Goal: Communication & Community: Answer question/provide support

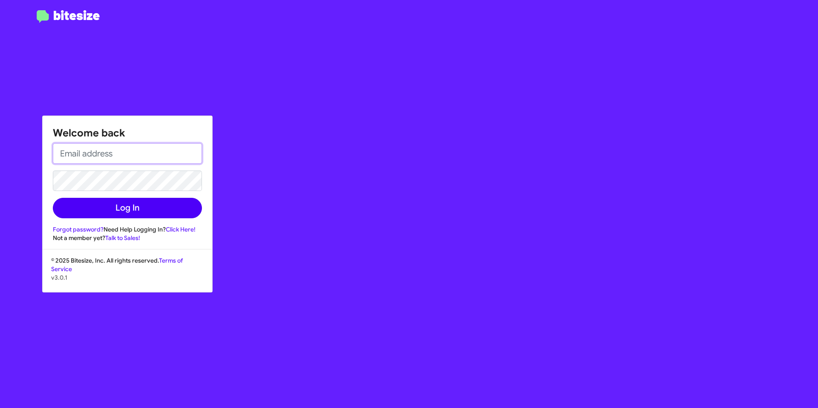
type input "[EMAIL_ADDRESS][DOMAIN_NAME]"
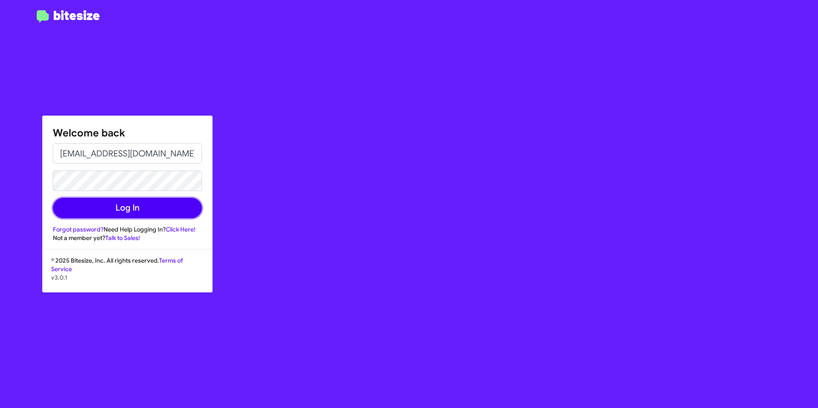
click at [120, 211] on button "Log In" at bounding box center [127, 208] width 149 height 20
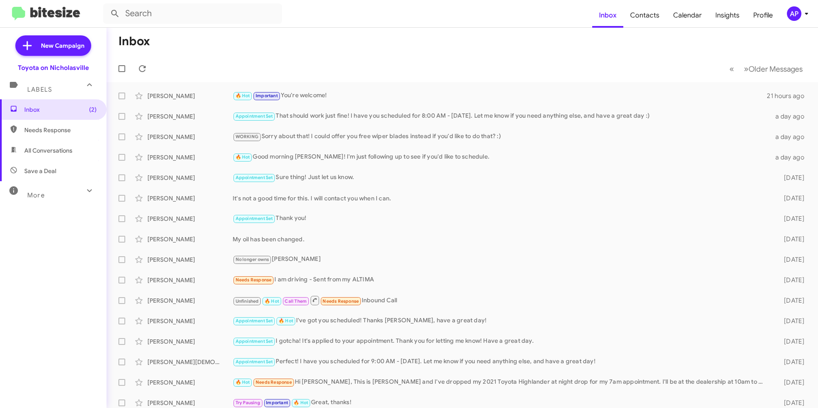
click at [60, 156] on span "All Conversations" at bounding box center [53, 150] width 107 height 20
type input "in:all-conversations"
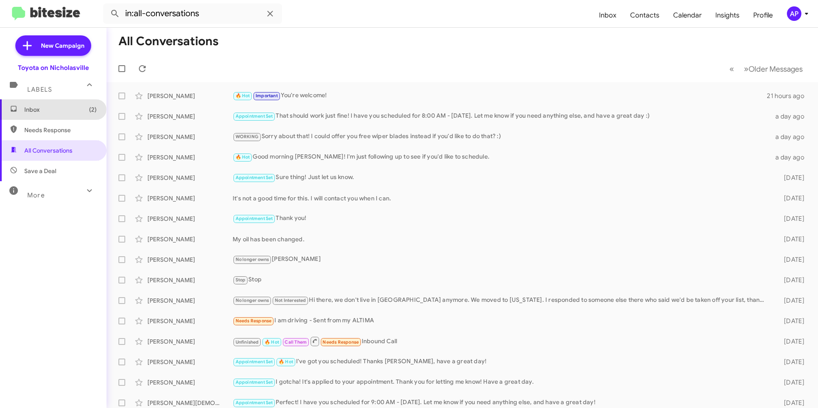
click at [52, 106] on span "Inbox (2)" at bounding box center [60, 109] width 72 height 9
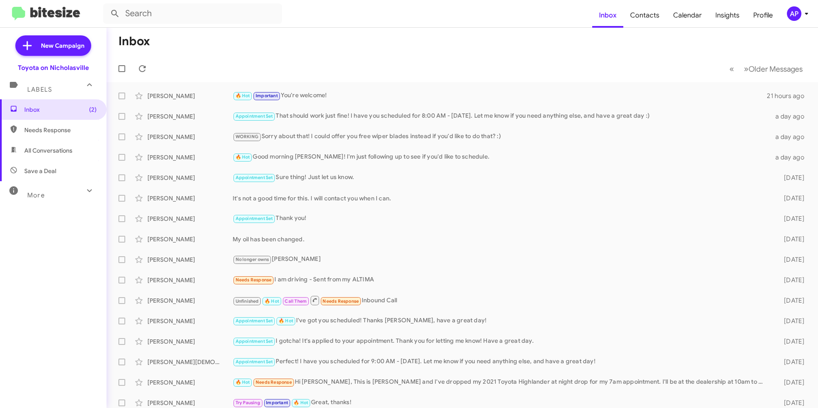
click at [44, 147] on span "All Conversations" at bounding box center [48, 150] width 48 height 9
type input "in:all-conversations"
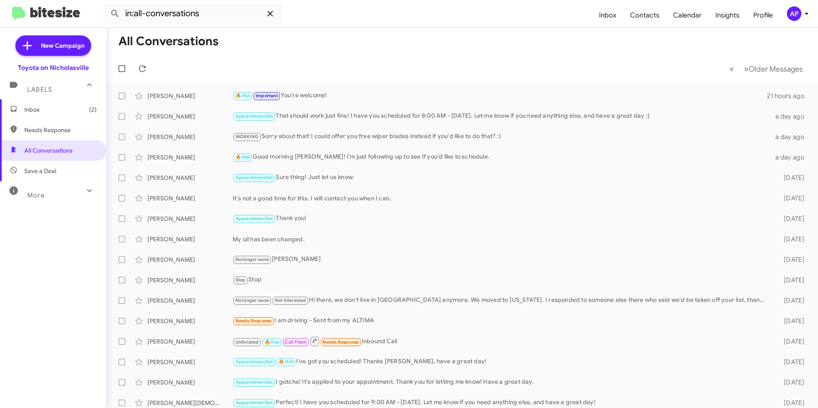
click at [272, 11] on icon at bounding box center [270, 14] width 6 height 6
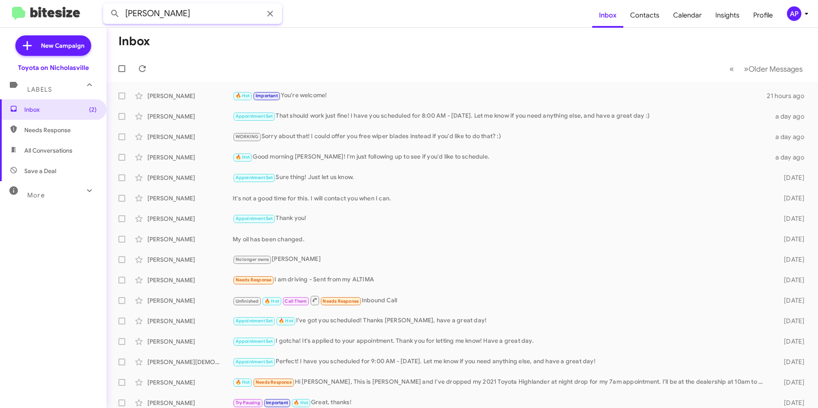
type input "[PERSON_NAME]"
click at [107, 5] on button at bounding box center [115, 13] width 17 height 17
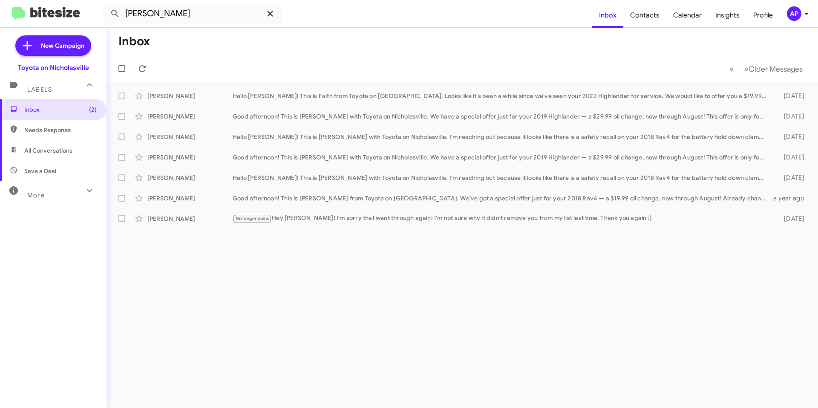
click at [267, 12] on icon at bounding box center [270, 14] width 10 height 10
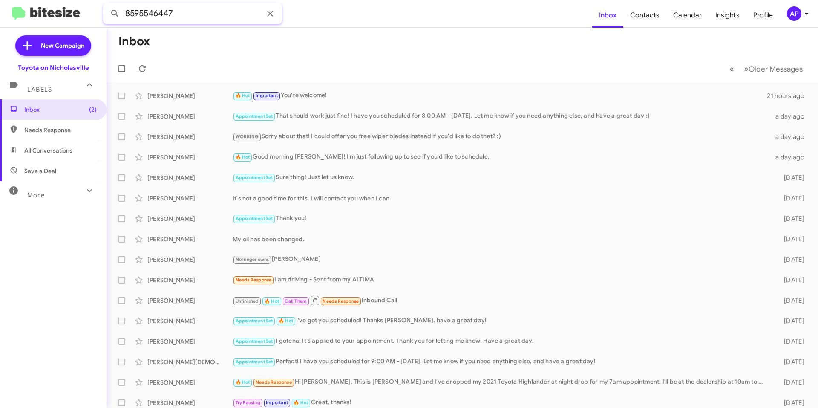
type input "8595546447"
click at [107, 5] on button at bounding box center [115, 13] width 17 height 17
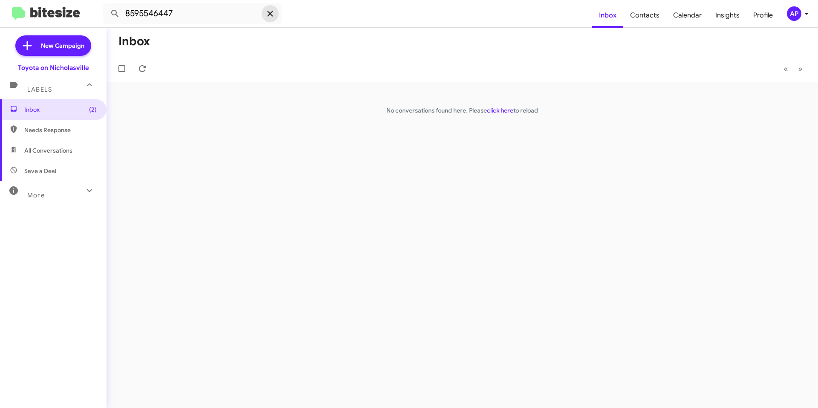
click at [265, 14] on icon at bounding box center [270, 14] width 10 height 10
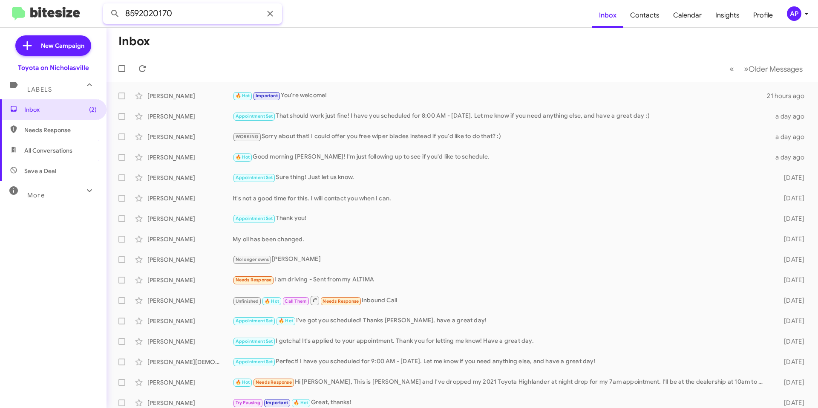
type input "8592020170"
click at [107, 5] on button at bounding box center [115, 13] width 17 height 17
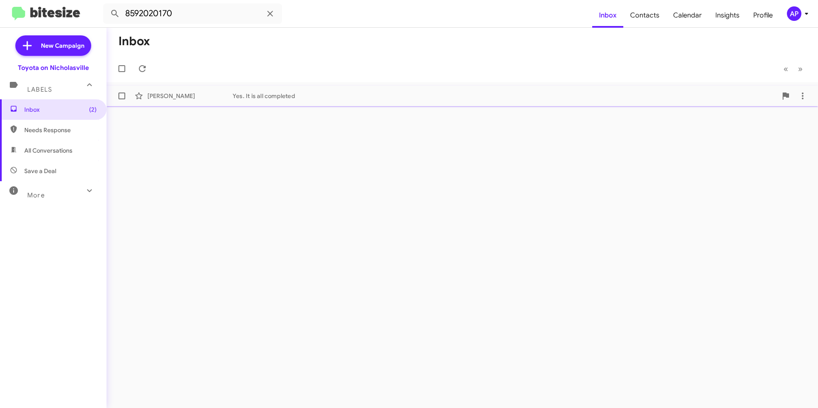
click at [337, 99] on div "Yes. It is all completed" at bounding box center [505, 96] width 545 height 9
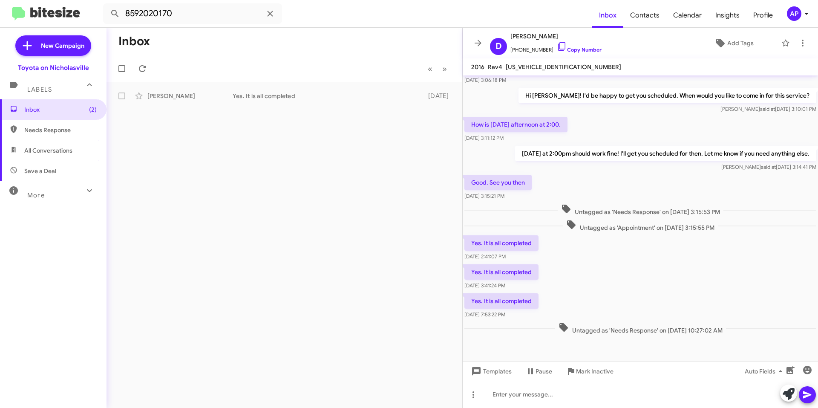
scroll to position [213, 0]
click at [532, 70] on span "[US_VEHICLE_IDENTIFICATION_NUMBER]" at bounding box center [564, 67] width 116 height 8
click at [532, 69] on span "[US_VEHICLE_IDENTIFICATION_NUMBER]" at bounding box center [564, 67] width 116 height 8
copy span "[US_VEHICLE_IDENTIFICATION_NUMBER]"
click at [479, 39] on icon at bounding box center [478, 43] width 10 height 10
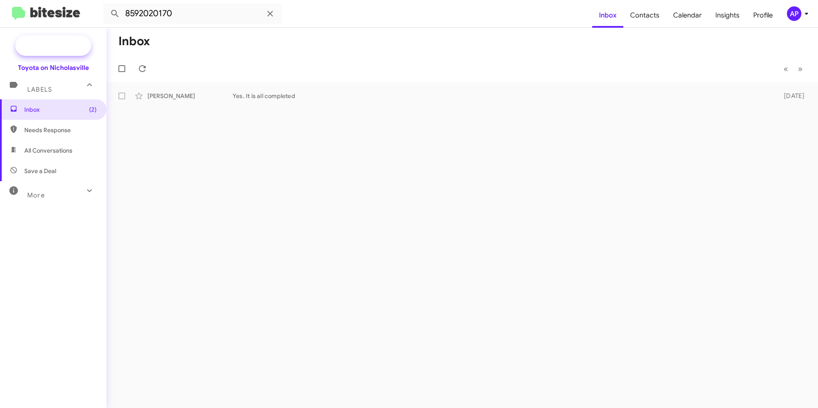
click at [32, 46] on icon at bounding box center [27, 45] width 15 height 15
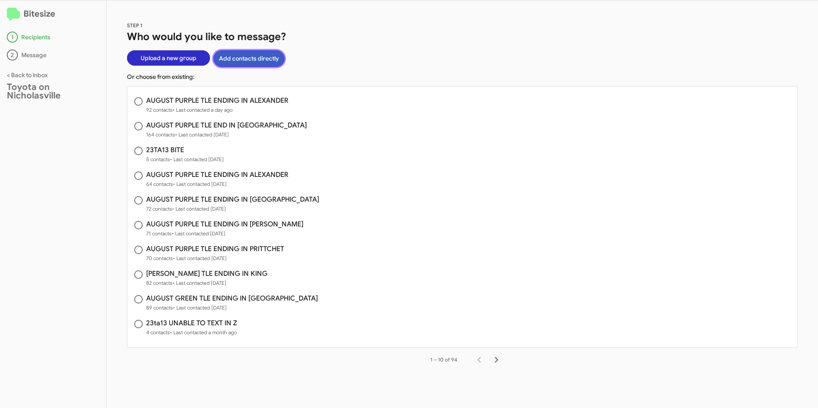
click at [233, 58] on button "Add contacts directly" at bounding box center [249, 58] width 71 height 17
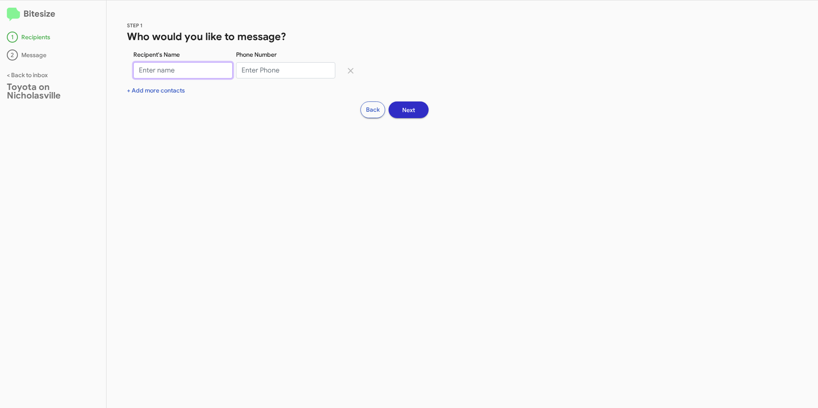
click at [206, 74] on input "Recipent's Name" at bounding box center [182, 70] width 99 height 16
type input "p"
type input "H"
type input "[PERSON_NAME]"
click at [277, 69] on input "Phone Number" at bounding box center [285, 70] width 99 height 16
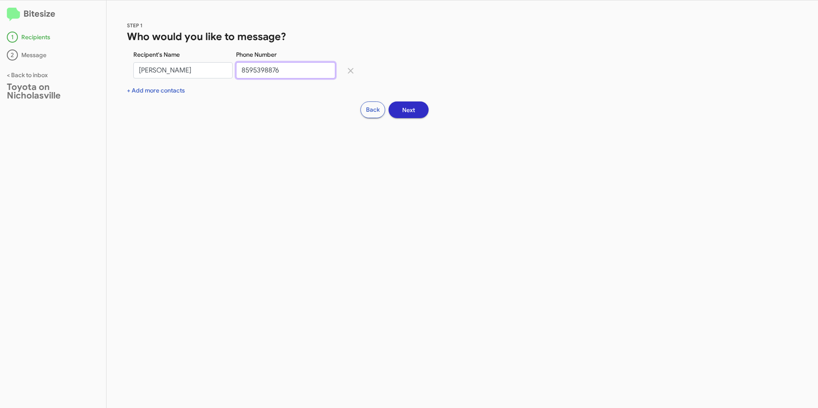
type input "8595398876"
click at [408, 107] on span "Next" at bounding box center [408, 109] width 13 height 15
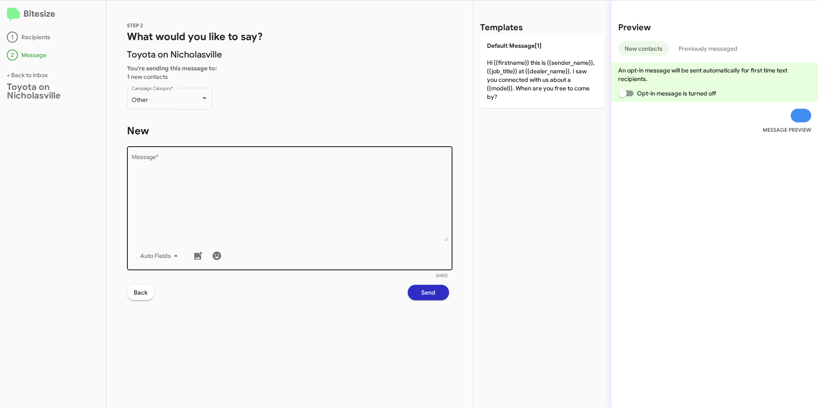
click at [312, 222] on textarea "Message *" at bounding box center [290, 197] width 317 height 87
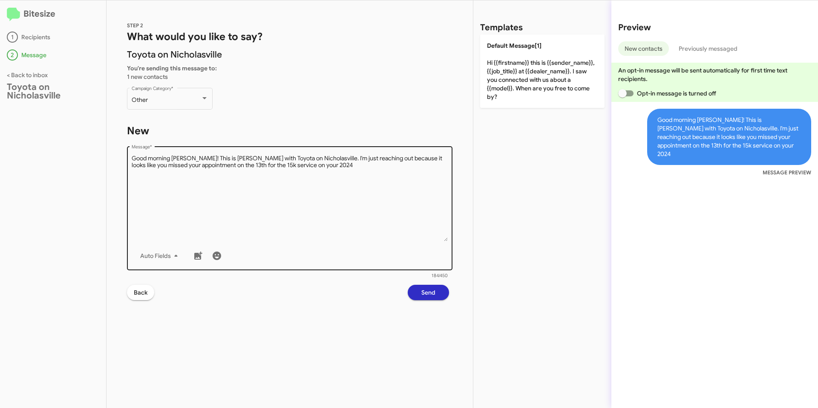
click at [413, 176] on textarea "Message *" at bounding box center [290, 197] width 317 height 87
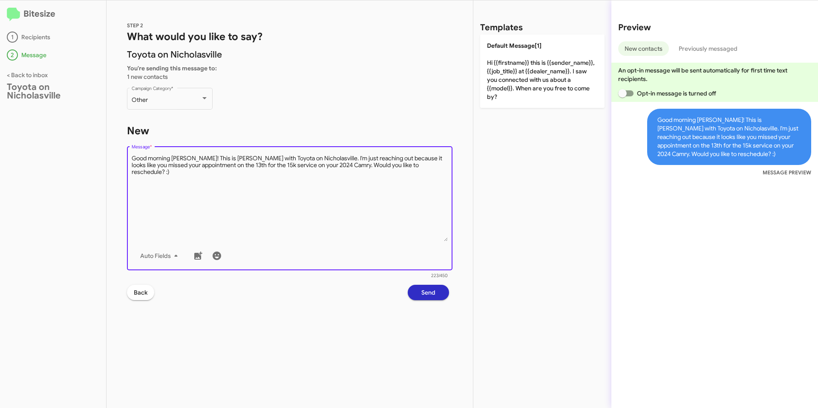
type textarea "Good morning [PERSON_NAME]! This is [PERSON_NAME] with Toyota on Nicholasville.…"
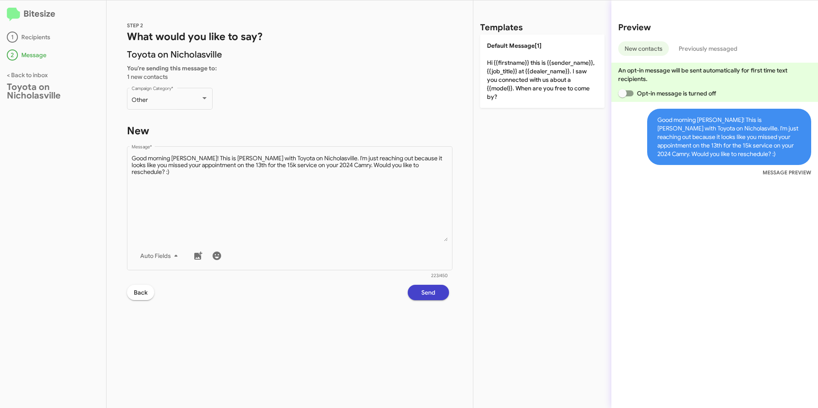
click at [424, 292] on span "Send" at bounding box center [429, 292] width 14 height 15
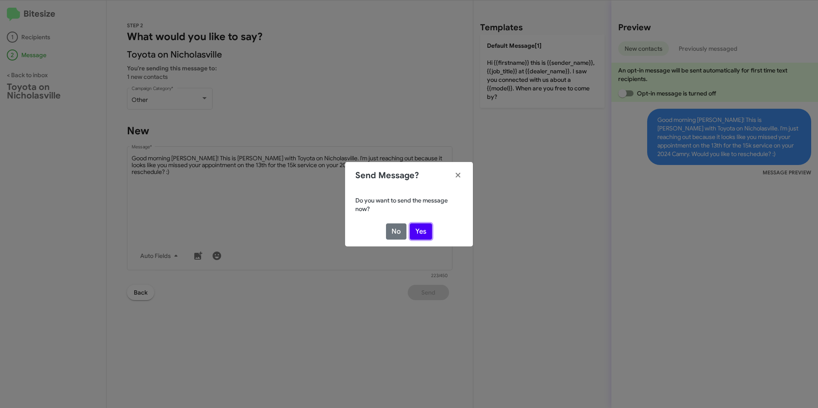
click at [422, 228] on button "Yes" at bounding box center [421, 231] width 22 height 16
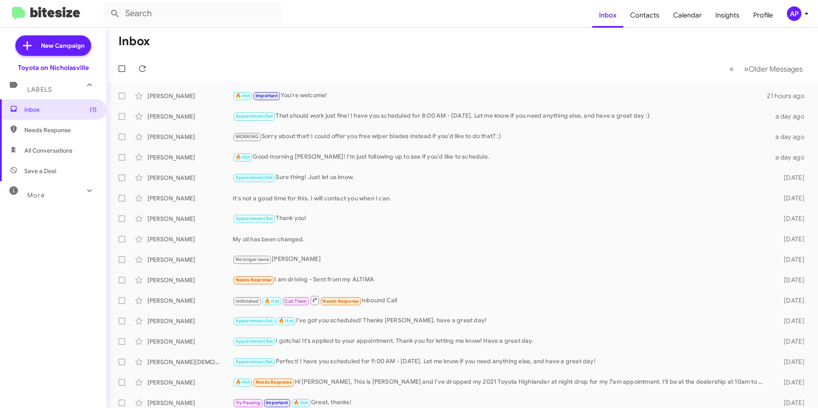
click at [45, 60] on mat-nav-list "New Campaign Toyota on Nicholasville Labels Inbox (1) Needs Response All Conver…" at bounding box center [53, 189] width 107 height 323
click at [40, 53] on span "New Campaign" at bounding box center [53, 45] width 76 height 20
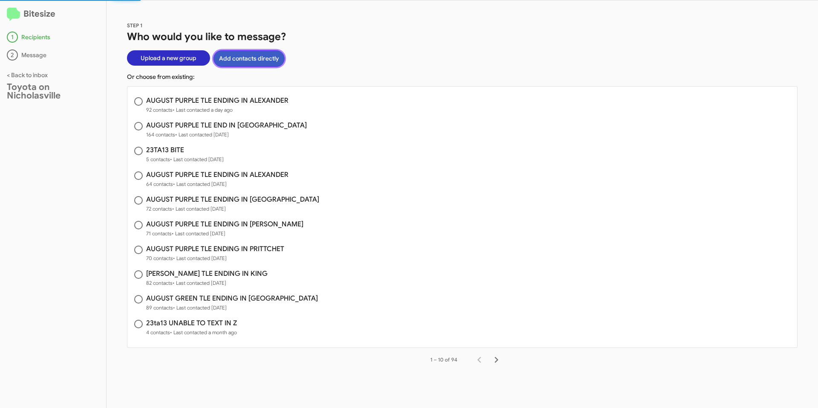
click at [256, 55] on button "Add contacts directly" at bounding box center [249, 58] width 71 height 17
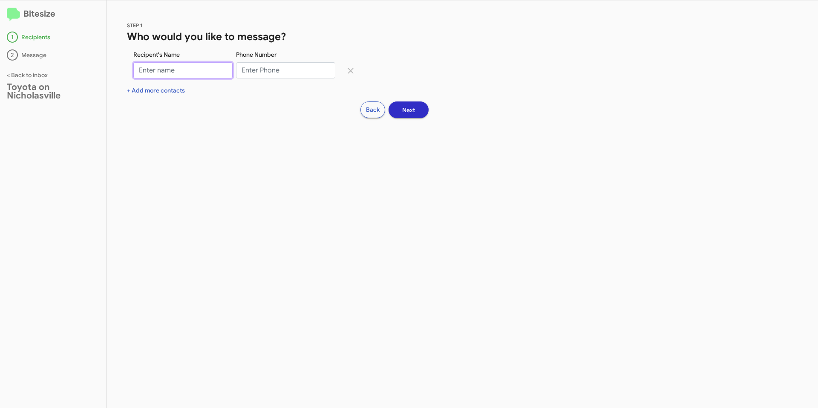
click at [202, 70] on input "Recipent's Name" at bounding box center [182, 70] width 99 height 16
type input "[PERSON_NAME]"
click at [272, 64] on input "Phone Number" at bounding box center [285, 70] width 99 height 16
type input "8593380572"
click at [415, 108] on span "Next" at bounding box center [408, 109] width 13 height 15
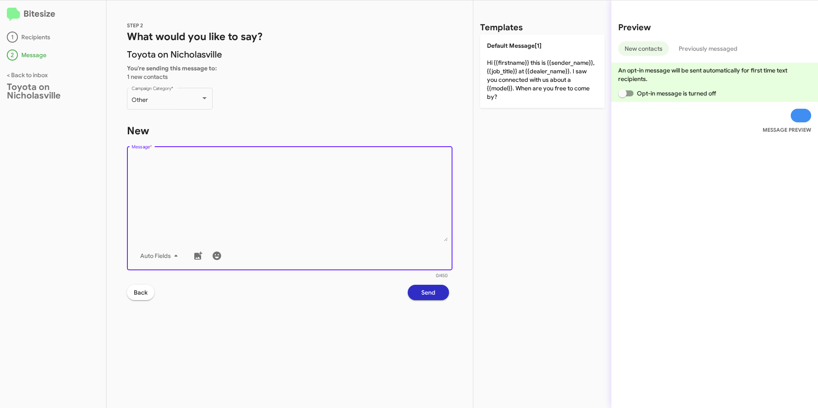
click at [247, 205] on textarea "Message *" at bounding box center [290, 197] width 317 height 87
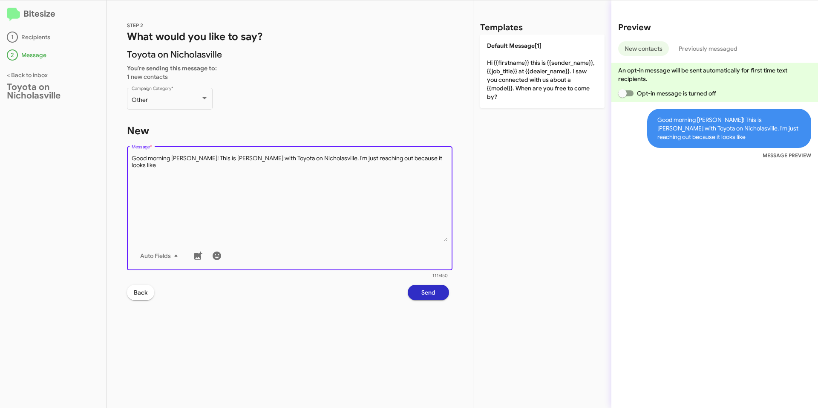
click at [430, 161] on textarea "Message *" at bounding box center [290, 197] width 317 height 87
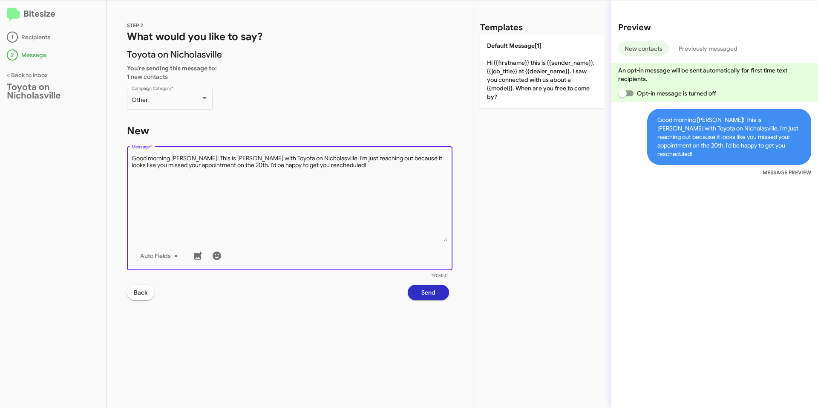
click at [233, 165] on textarea "Message *" at bounding box center [290, 197] width 317 height 87
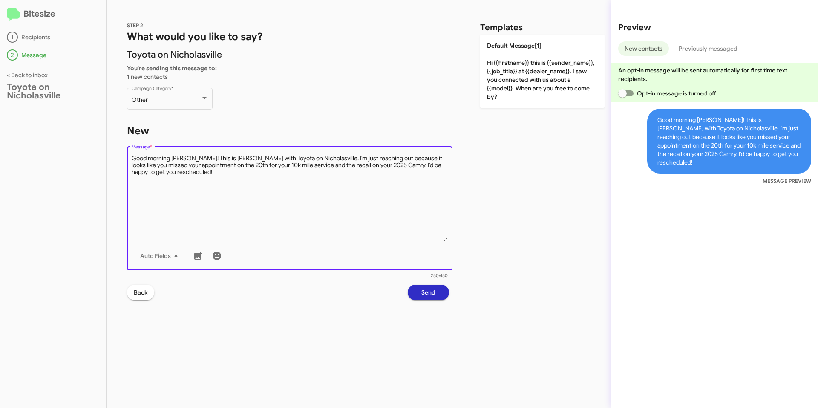
click at [277, 171] on textarea "Message *" at bounding box center [290, 197] width 317 height 87
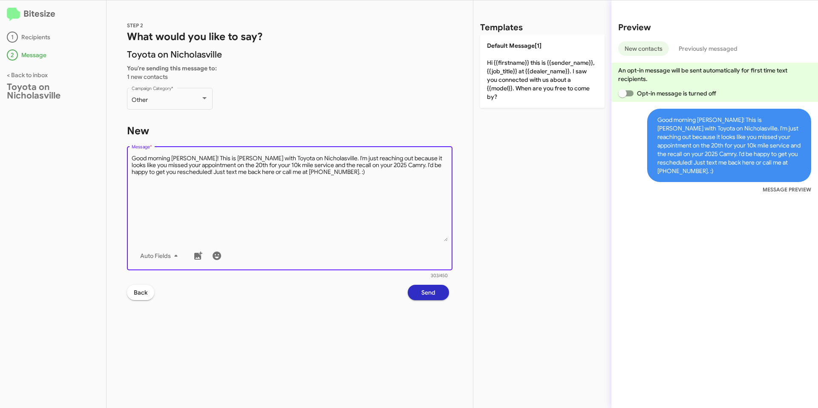
type textarea "Good morning [PERSON_NAME]! This is [PERSON_NAME] with Toyota on Nicholasville.…"
click at [423, 295] on span "Send" at bounding box center [429, 292] width 14 height 15
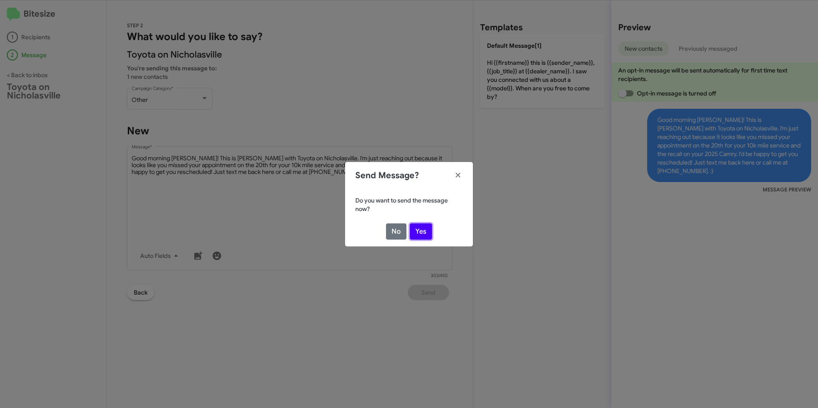
click at [424, 226] on button "Yes" at bounding box center [421, 231] width 22 height 16
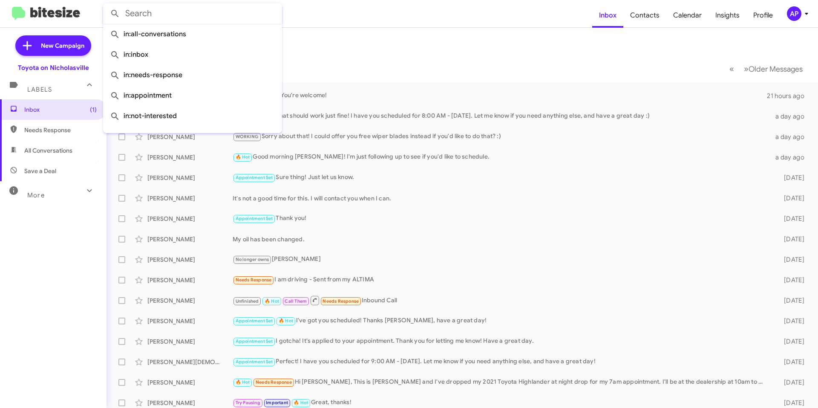
paste input "[US_VEHICLE_IDENTIFICATION_NUMBER]"
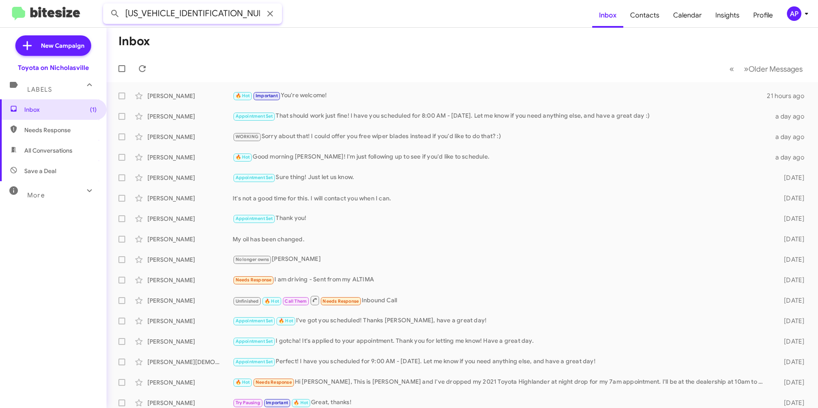
click at [107, 5] on button at bounding box center [115, 13] width 17 height 17
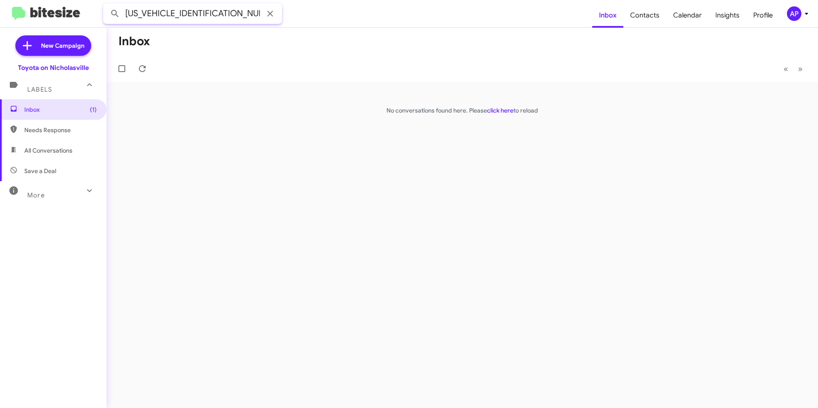
click at [201, 14] on input "[US_VEHICLE_IDENTIFICATION_NUMBER]" at bounding box center [192, 13] width 179 height 20
type input "8594474887"
click at [107, 5] on button at bounding box center [115, 13] width 17 height 17
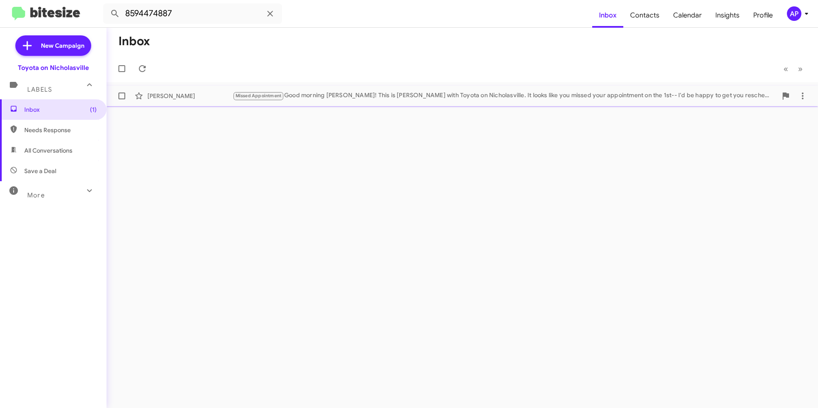
click at [208, 101] on div "[PERSON_NAME] Missed Appointment Good morning [PERSON_NAME]! This is [PERSON_NA…" at bounding box center [462, 95] width 698 height 17
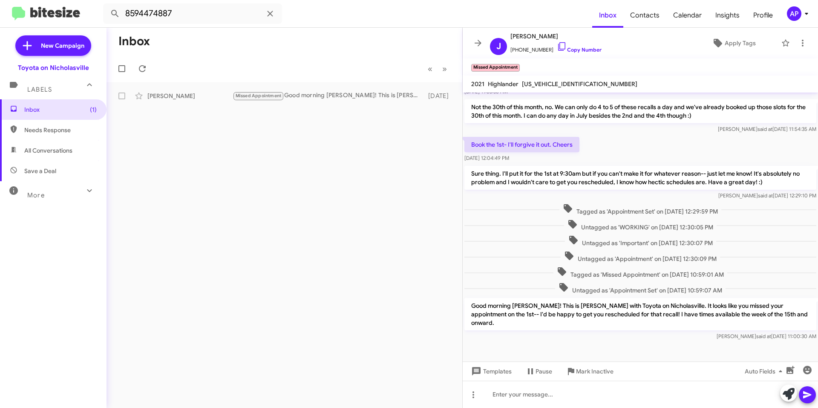
scroll to position [300, 0]
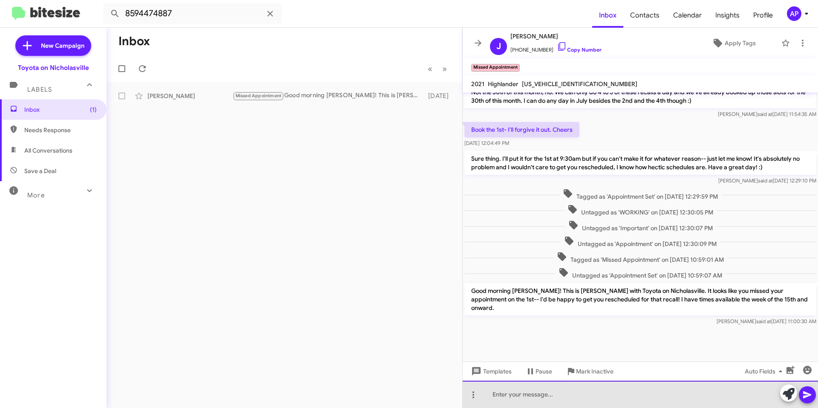
click at [640, 403] on div at bounding box center [641, 394] width 356 height 27
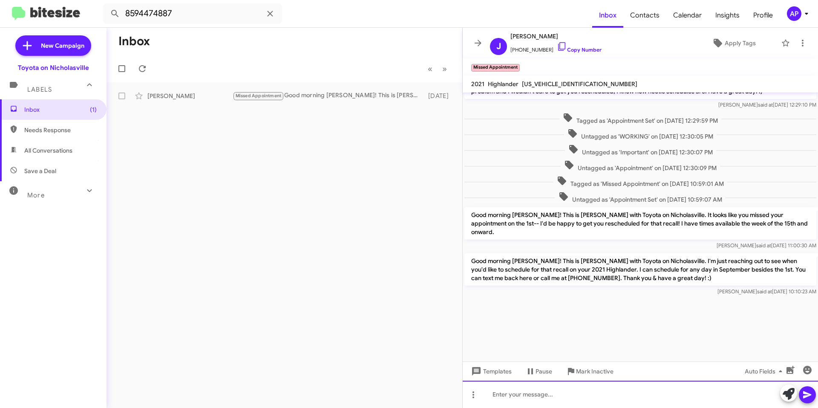
scroll to position [2483, 0]
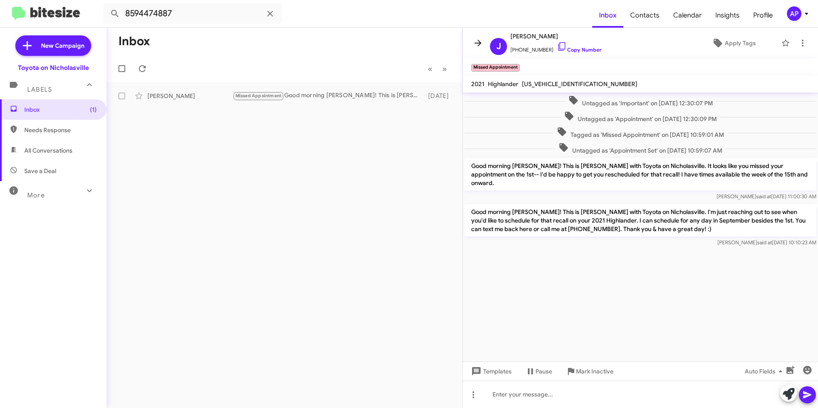
click at [478, 41] on icon at bounding box center [478, 43] width 10 height 10
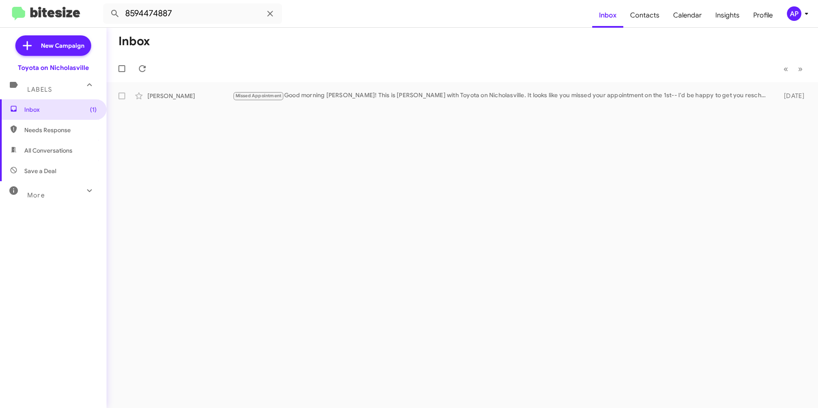
click at [62, 148] on span "All Conversations" at bounding box center [48, 150] width 48 height 9
type input "in:all-conversations"
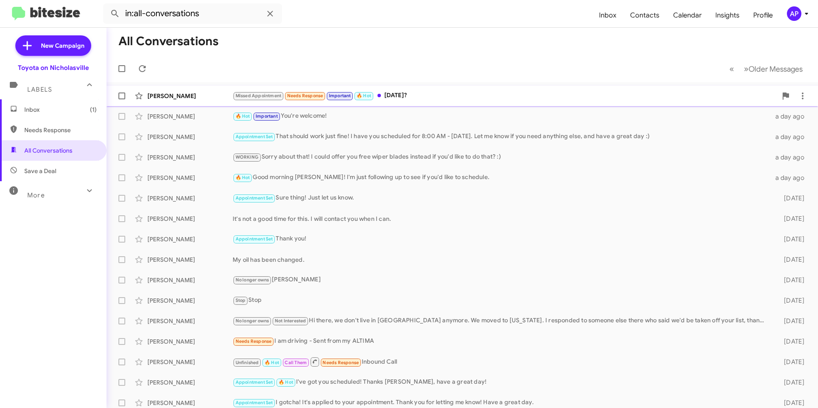
click at [511, 98] on div "Missed Appointment Needs Response Important 🔥 Hot [DATE]?" at bounding box center [505, 96] width 545 height 10
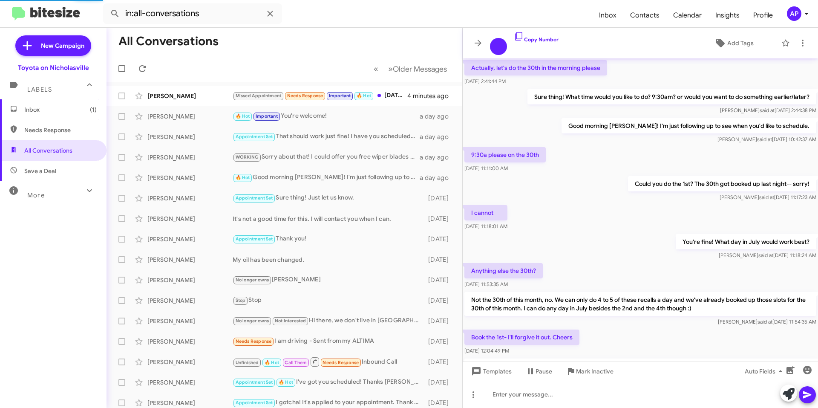
scroll to position [283, 0]
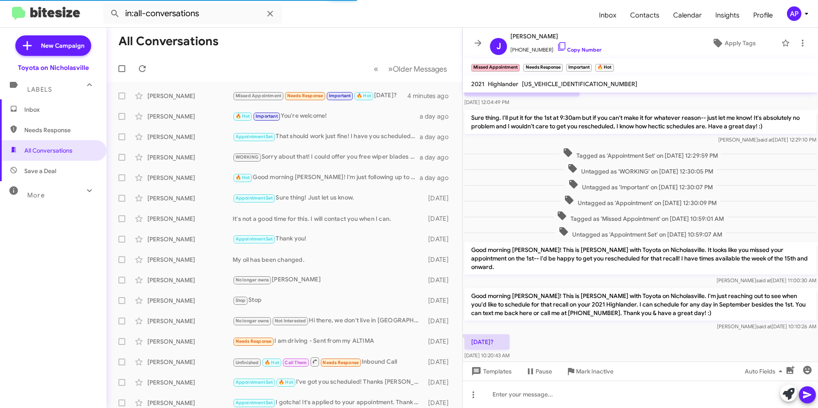
click at [556, 85] on span "[US_VEHICLE_IDENTIFICATION_NUMBER]" at bounding box center [580, 84] width 116 height 8
copy span "[US_VEHICLE_IDENTIFICATION_NUMBER]"
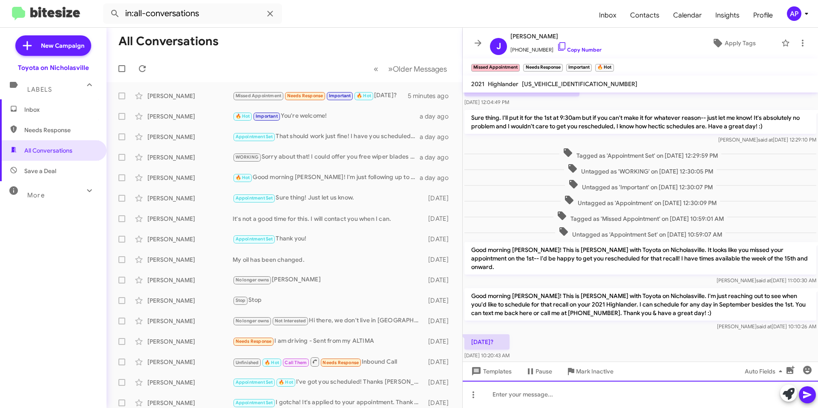
click at [595, 391] on div at bounding box center [641, 394] width 356 height 27
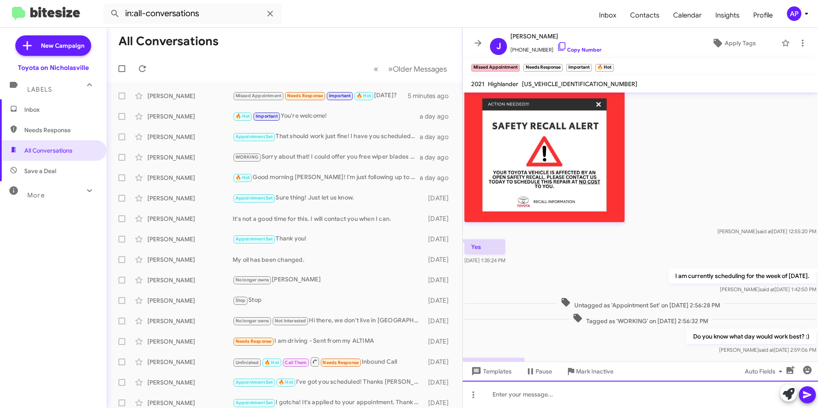
scroll to position [1660, 0]
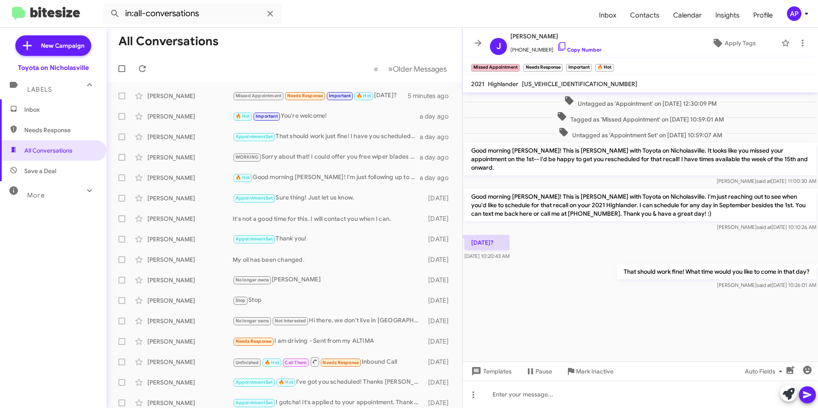
click at [617, 264] on div "That should work fine! What time would you like to come in that day? [PERSON_NA…" at bounding box center [717, 277] width 200 height 26
click at [478, 44] on icon at bounding box center [478, 43] width 10 height 10
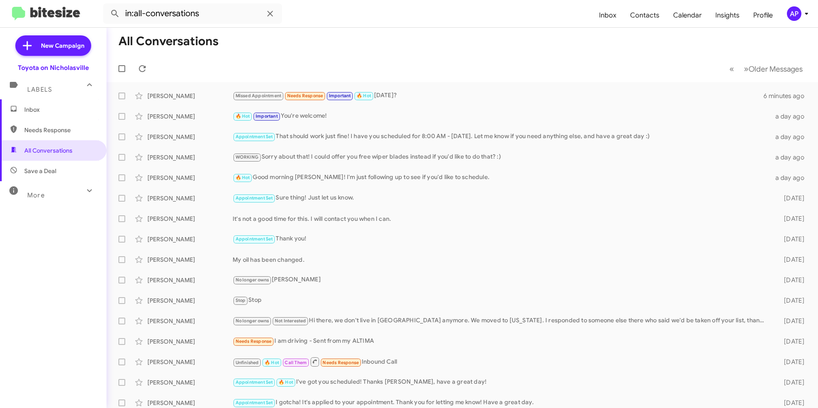
click at [48, 114] on span "Inbox" at bounding box center [53, 109] width 107 height 20
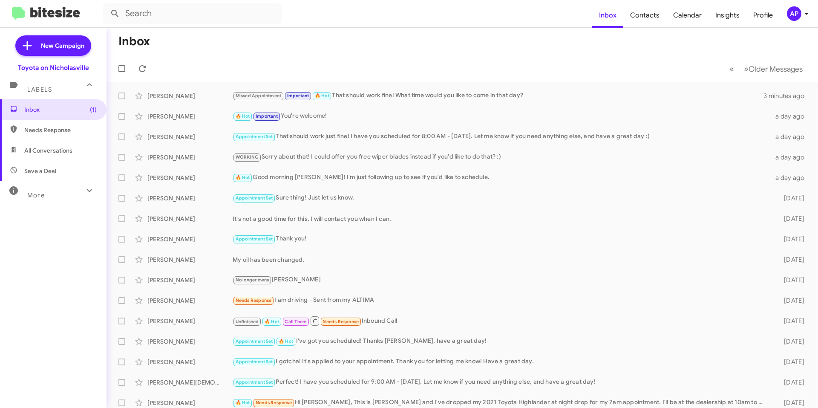
click at [67, 153] on span "All Conversations" at bounding box center [48, 150] width 48 height 9
type input "in:all-conversations"
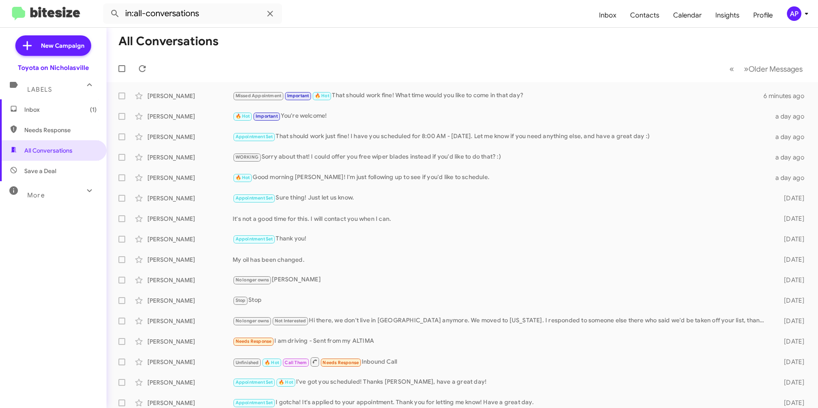
click at [263, 56] on mat-toolbar-row "« Previous » Next Older Messages" at bounding box center [463, 68] width 712 height 27
click at [78, 108] on span "Inbox (1)" at bounding box center [60, 109] width 72 height 9
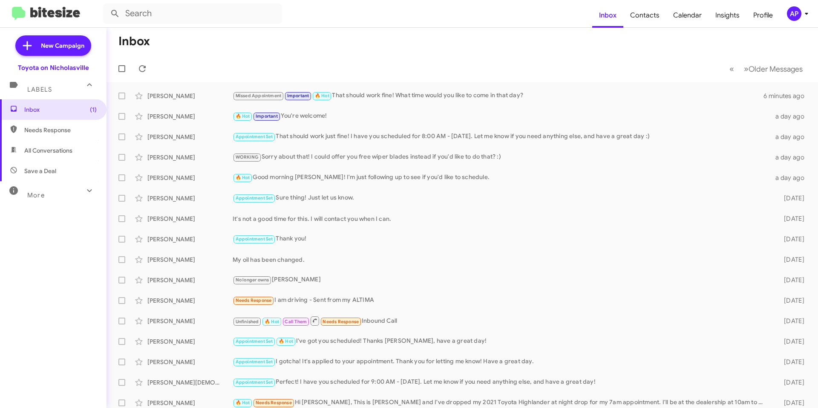
click at [385, 46] on mat-toolbar-row "Inbox" at bounding box center [463, 41] width 712 height 27
click at [383, 52] on mat-toolbar-row "Inbox" at bounding box center [463, 41] width 712 height 27
click at [382, 53] on mat-toolbar-row "Inbox" at bounding box center [463, 41] width 712 height 27
click at [280, 48] on mat-toolbar-row "Inbox" at bounding box center [463, 41] width 712 height 27
click at [44, 156] on span "All Conversations" at bounding box center [53, 150] width 107 height 20
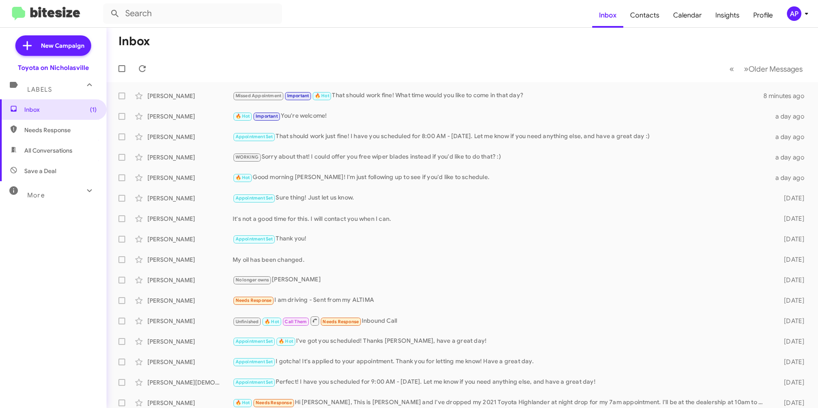
type input "in:all-conversations"
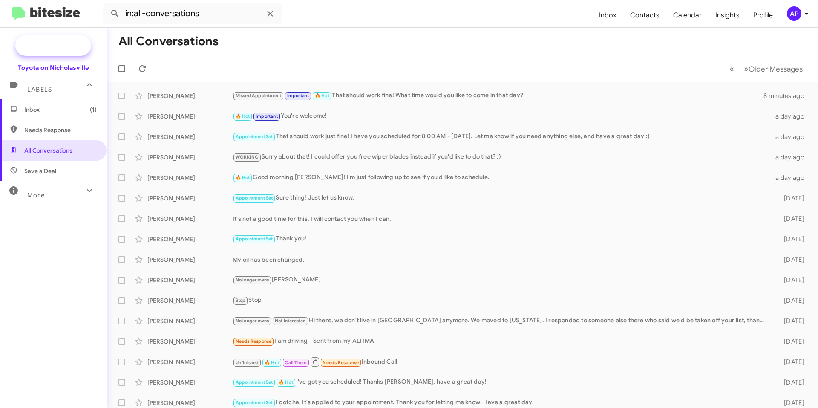
click at [53, 52] on span "New Campaign" at bounding box center [53, 45] width 76 height 20
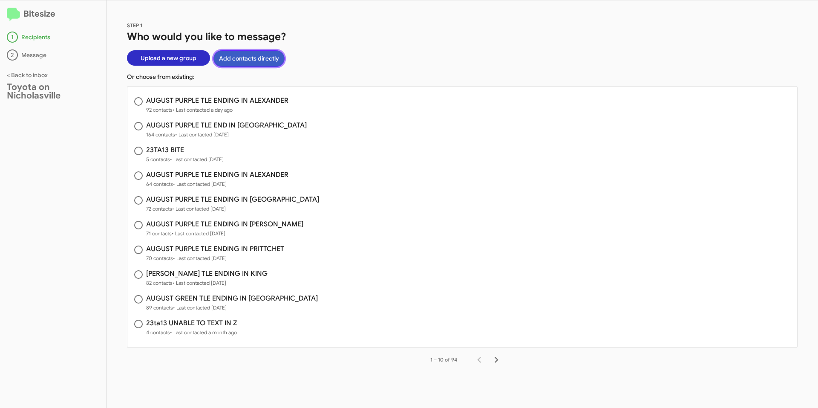
click at [249, 53] on button "Add contacts directly" at bounding box center [249, 58] width 71 height 17
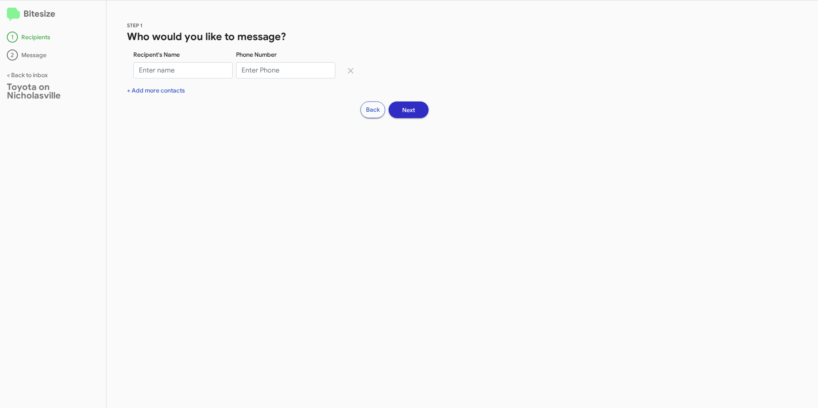
click at [27, 79] on div "Bitesize 1 Recipients 2 Message < Back to inbox Toyota on Nicholasville" at bounding box center [53, 204] width 107 height 408
click at [30, 74] on link "< Back to inbox" at bounding box center [27, 75] width 41 height 8
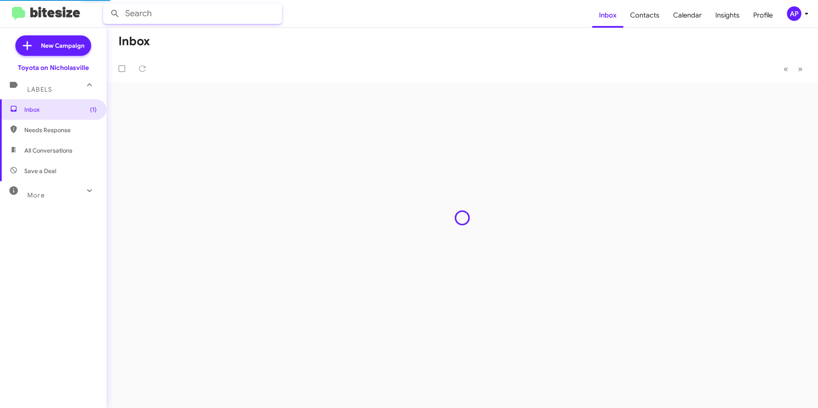
click at [221, 14] on input "text" at bounding box center [192, 13] width 179 height 20
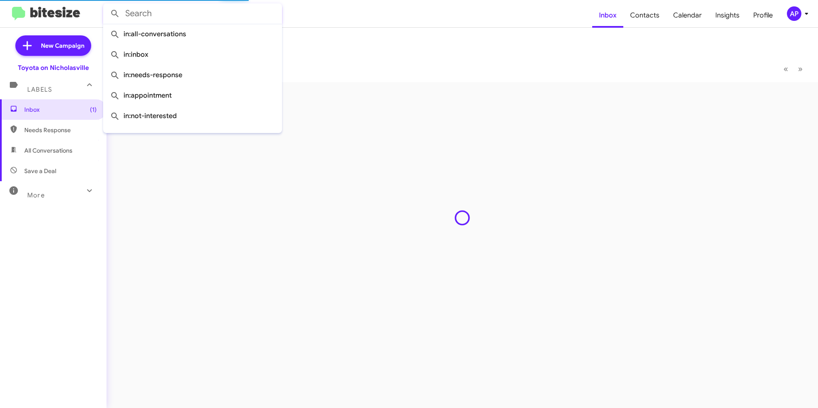
paste input "[US_VEHICLE_IDENTIFICATION_NUMBER]"
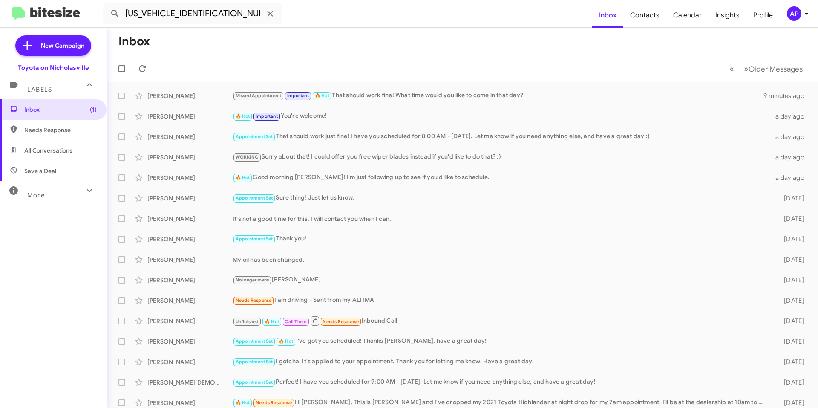
click at [35, 150] on span "All Conversations" at bounding box center [48, 150] width 48 height 9
type input "in:all-conversations"
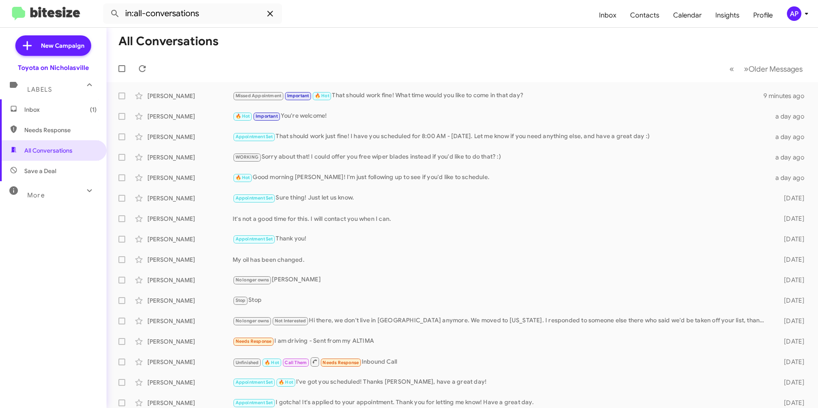
click at [269, 15] on icon at bounding box center [270, 14] width 10 height 10
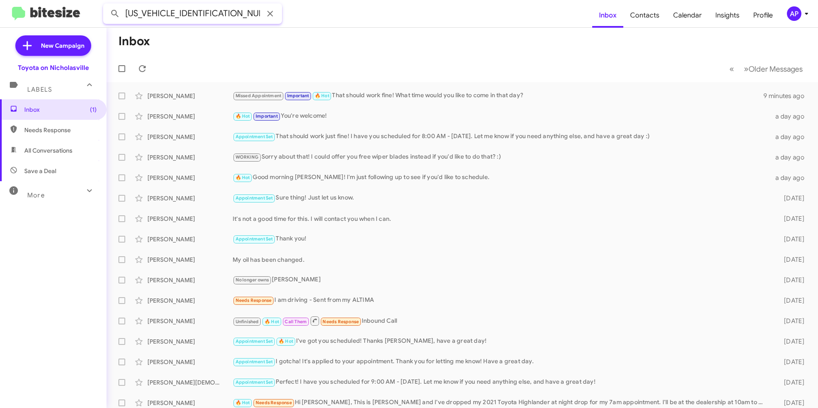
click at [107, 5] on button at bounding box center [115, 13] width 17 height 17
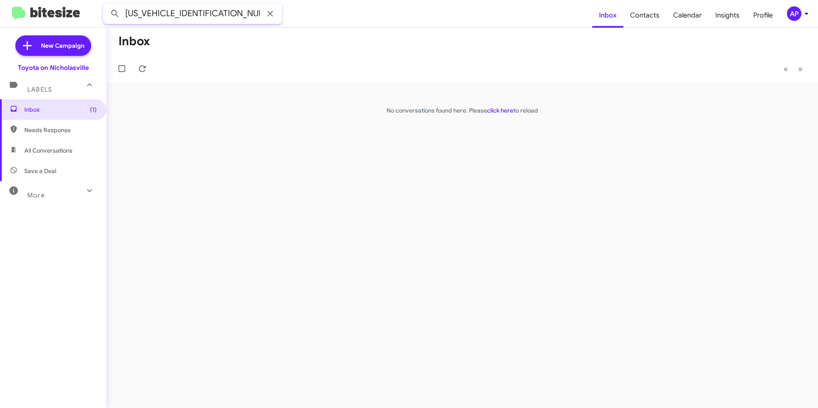
click at [240, 22] on input "[US_VEHICLE_IDENTIFICATION_NUMBER]" at bounding box center [192, 13] width 179 height 20
click at [107, 5] on button at bounding box center [115, 13] width 17 height 17
type input "8592746256"
click at [107, 5] on button at bounding box center [115, 13] width 17 height 17
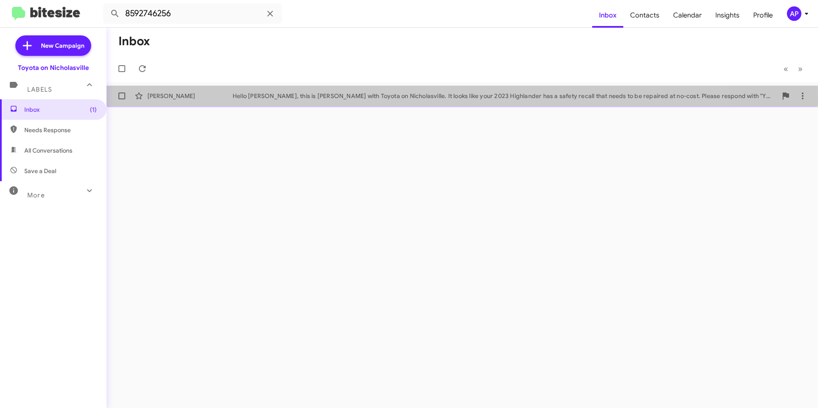
click at [286, 97] on div "Hello [PERSON_NAME], this is [PERSON_NAME] with Toyota on Nicholasville. It loo…" at bounding box center [505, 96] width 545 height 9
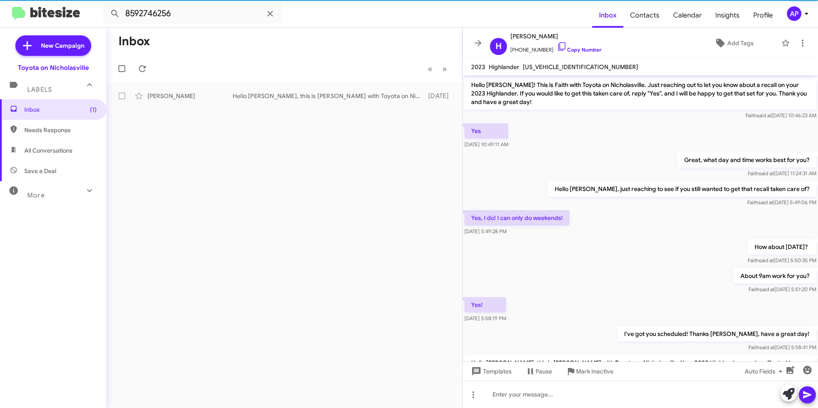
scroll to position [295, 0]
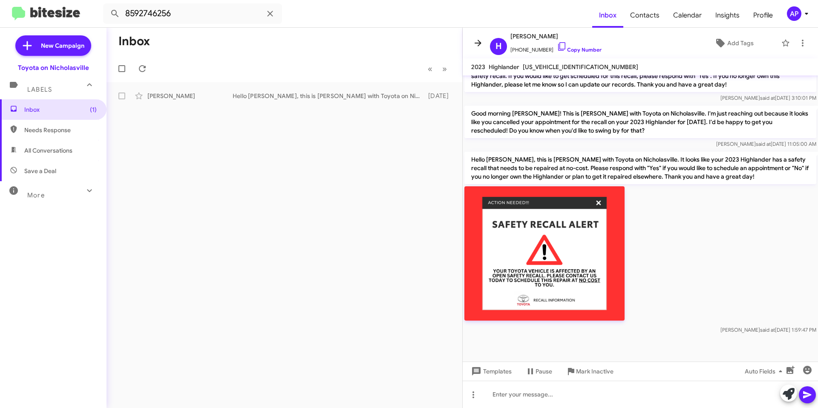
click at [474, 43] on icon at bounding box center [478, 43] width 10 height 10
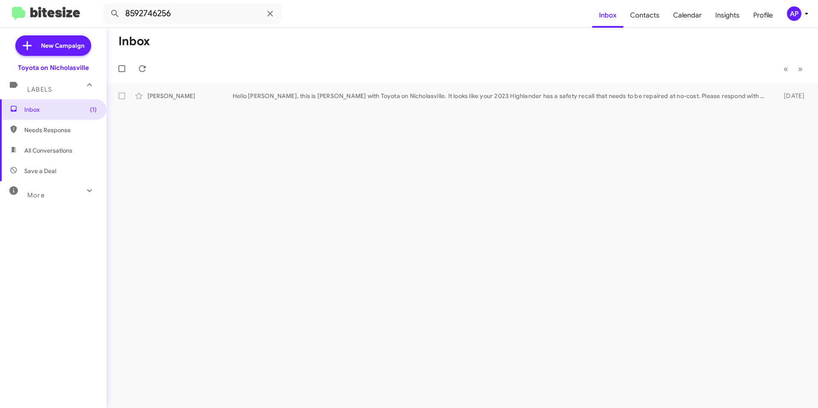
click at [401, 207] on div "Inbox « Previous » Next [PERSON_NAME] Hello [PERSON_NAME], this is [PERSON_NAME…" at bounding box center [463, 218] width 712 height 380
click at [51, 107] on span "Inbox (1)" at bounding box center [60, 109] width 72 height 9
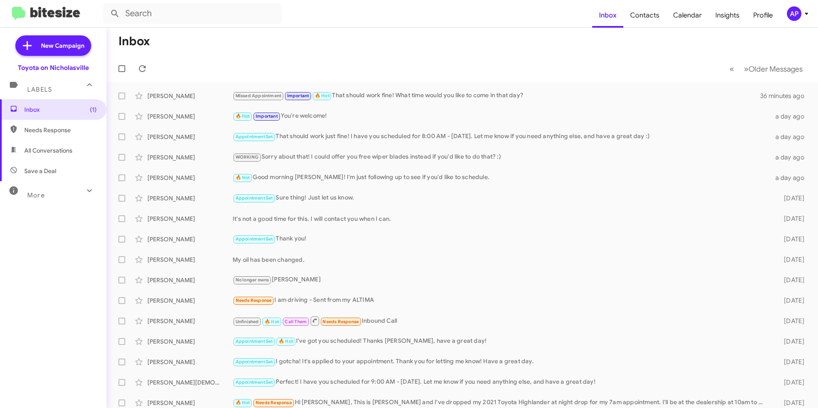
click at [49, 156] on span "All Conversations" at bounding box center [53, 150] width 107 height 20
type input "in:all-conversations"
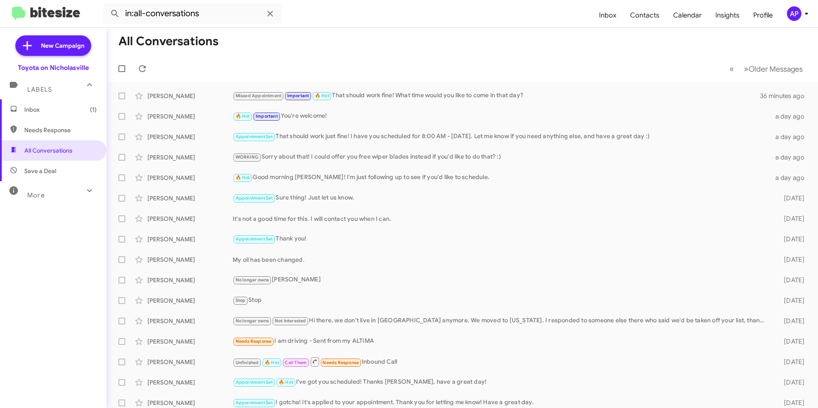
click at [42, 111] on span "Inbox (1)" at bounding box center [60, 109] width 72 height 9
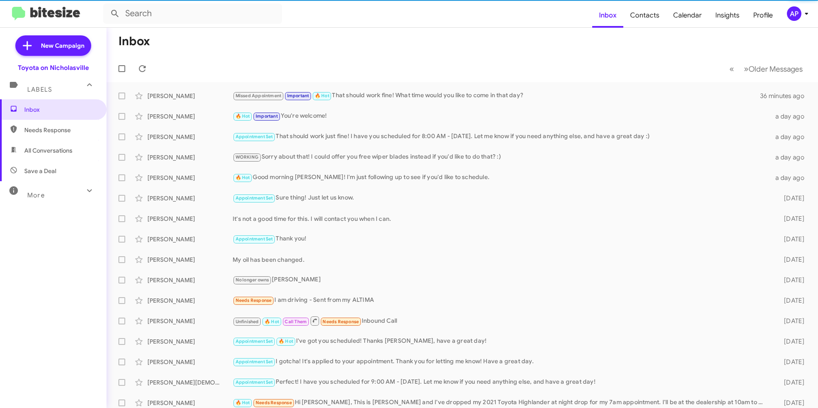
click at [46, 152] on span "All Conversations" at bounding box center [48, 150] width 48 height 9
type input "in:all-conversations"
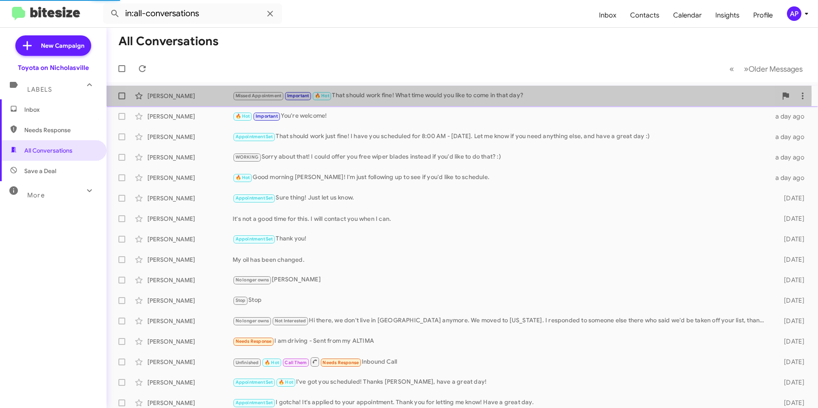
click at [414, 95] on div "Missed Appointment Important 🔥 Hot That should work fine! What time would you l…" at bounding box center [505, 96] width 545 height 10
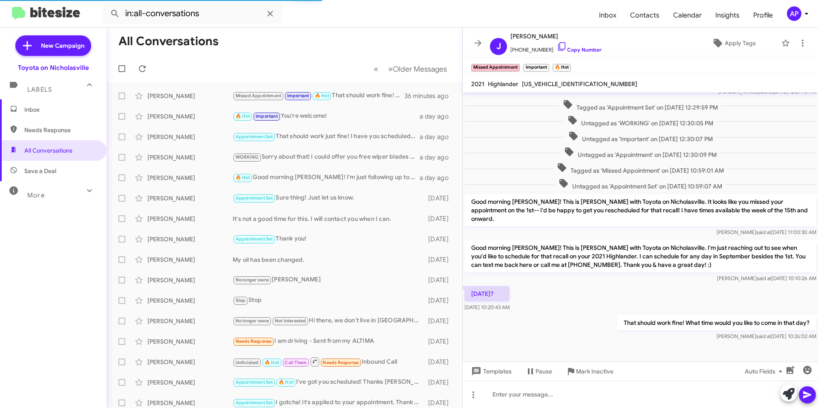
scroll to position [317, 0]
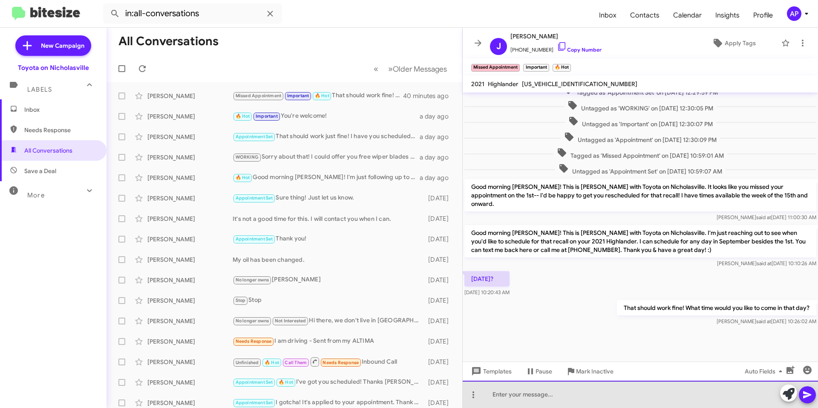
click at [527, 387] on div at bounding box center [641, 394] width 356 height 27
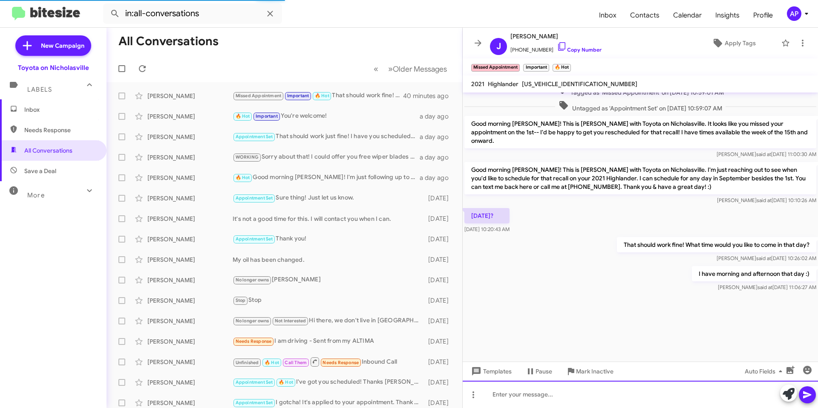
scroll to position [1674, 0]
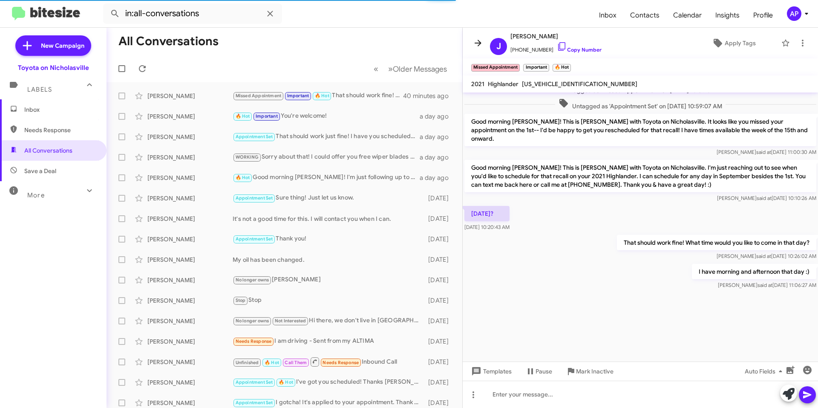
click at [477, 40] on icon at bounding box center [478, 43] width 10 height 10
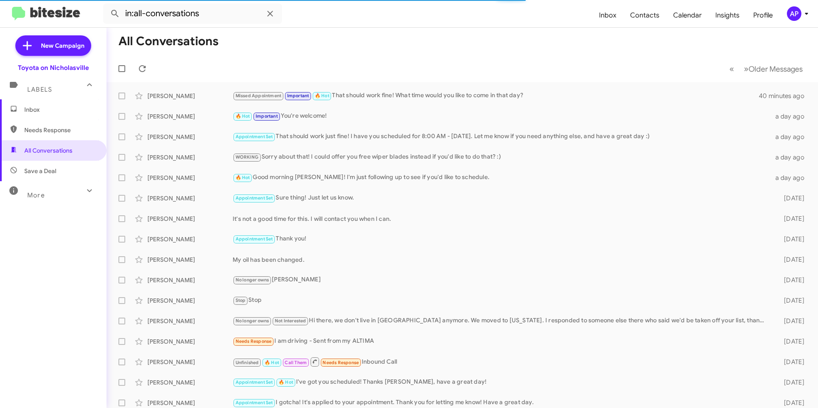
click at [390, 43] on mat-toolbar-row "All Conversations" at bounding box center [463, 41] width 712 height 27
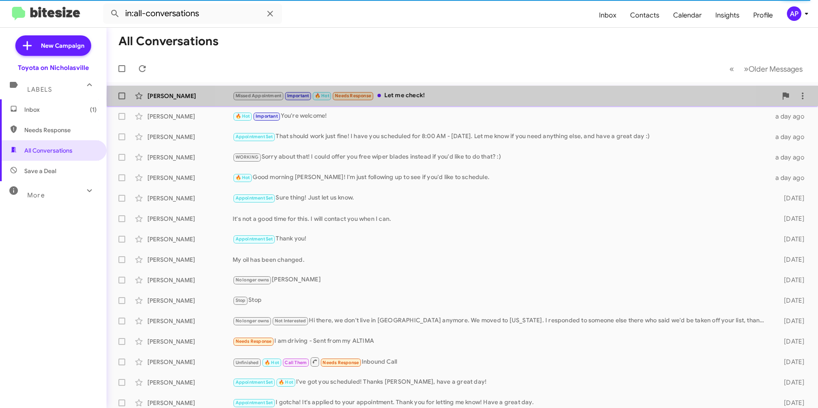
click at [488, 98] on div "Missed Appointment Important 🔥 Hot Needs Response Let me check!" at bounding box center [505, 96] width 545 height 10
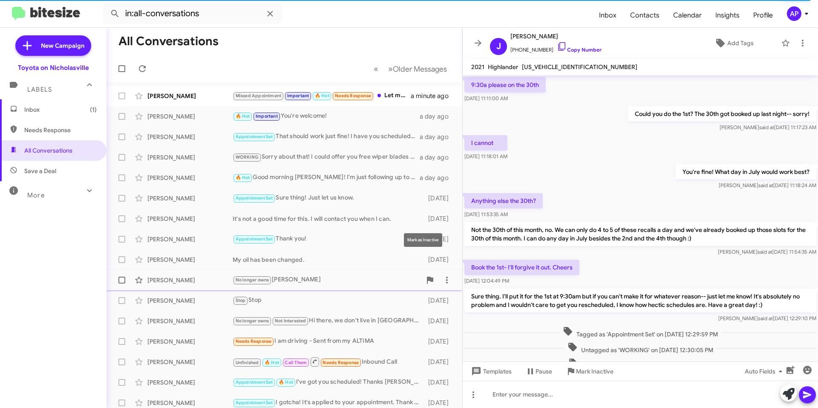
scroll to position [300, 0]
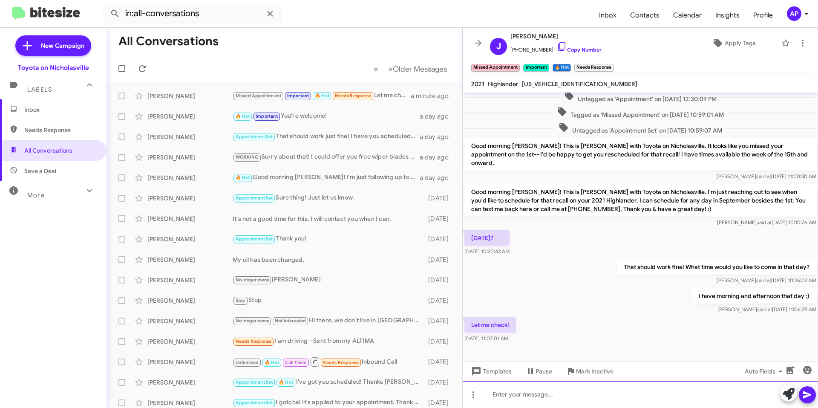
click at [527, 390] on div at bounding box center [641, 394] width 356 height 27
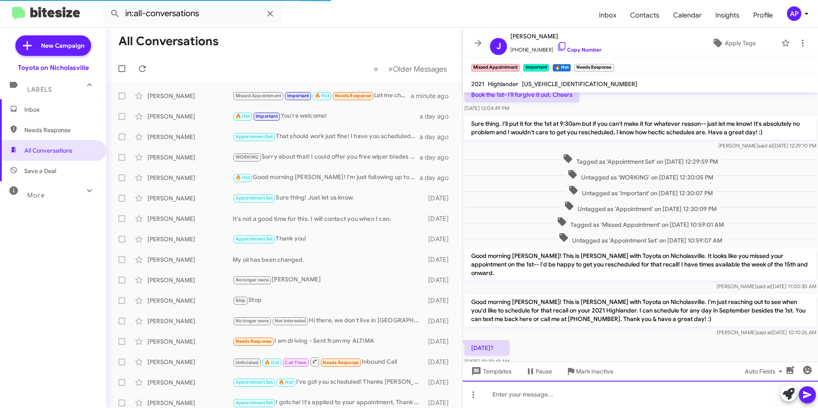
scroll to position [2380, 0]
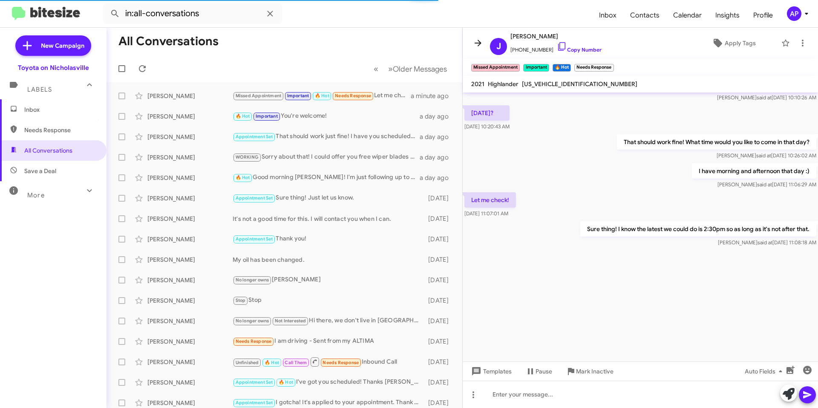
click at [477, 38] on button at bounding box center [478, 43] width 17 height 17
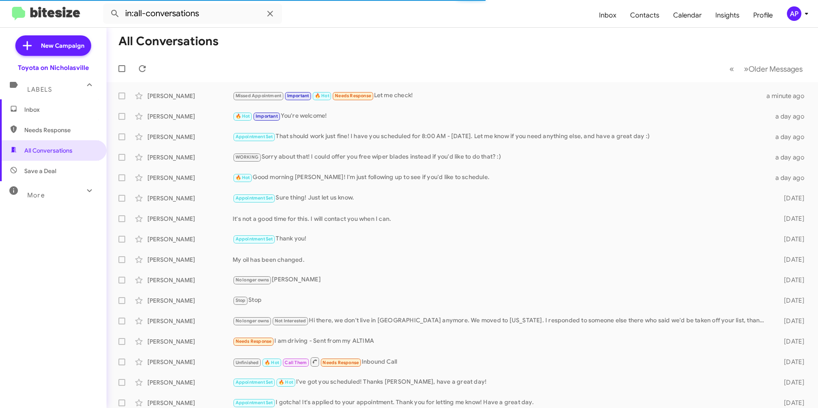
click at [50, 106] on span "Inbox" at bounding box center [60, 109] width 72 height 9
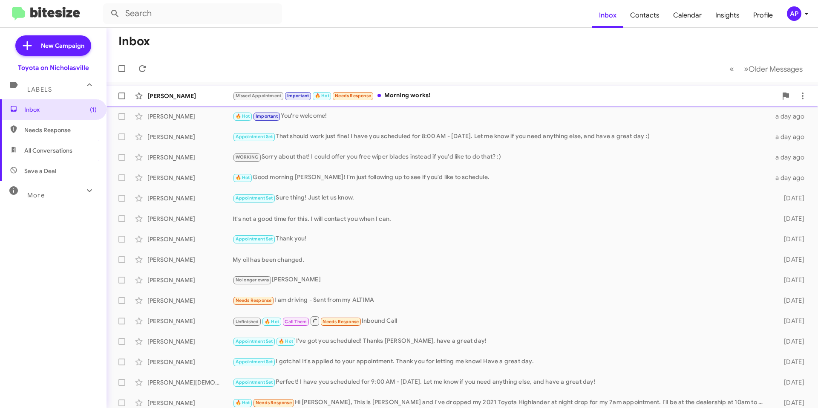
click at [468, 98] on div "Missed Appointment Important 🔥 Hot Needs Response Morning works!" at bounding box center [505, 96] width 545 height 10
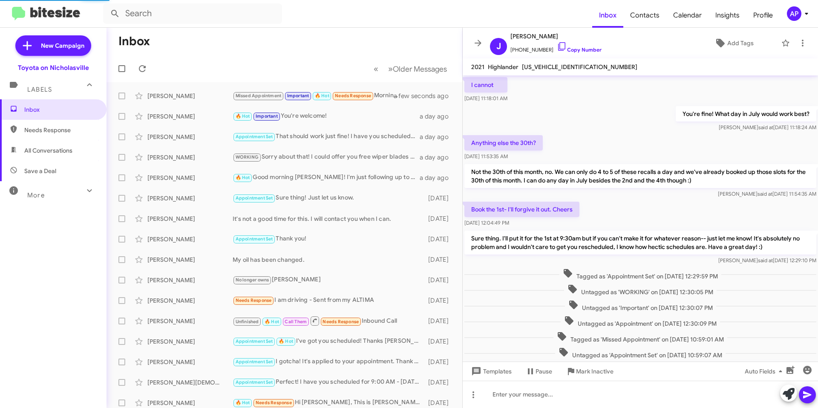
scroll to position [300, 0]
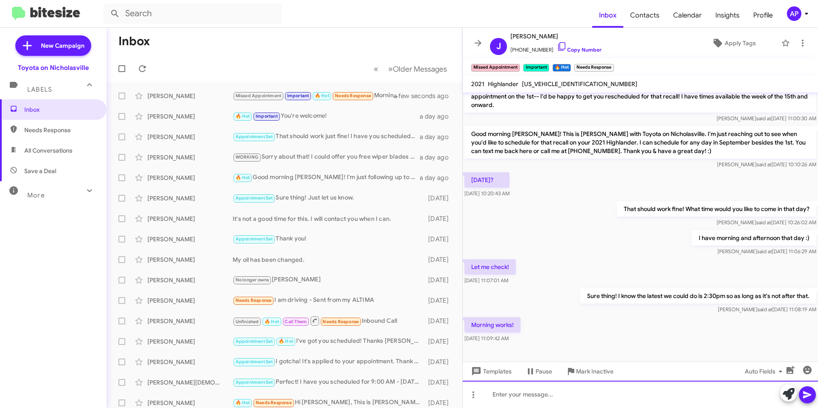
click at [544, 390] on div at bounding box center [641, 394] width 356 height 27
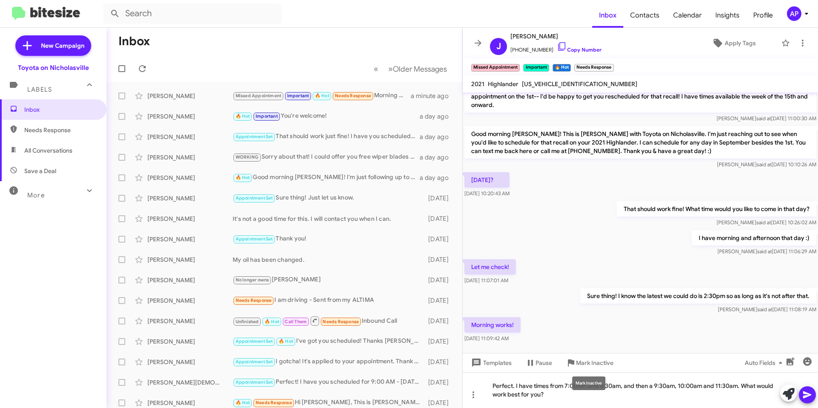
click at [595, 383] on div "Mark Inactive" at bounding box center [588, 383] width 33 height 14
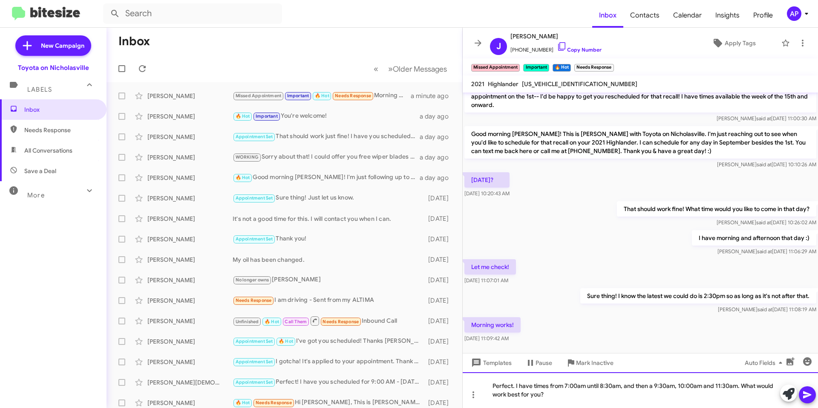
click at [598, 400] on div "Perfect. I have times from 7:00am until 8:30am, and then a 9:30am, 10:00am and …" at bounding box center [641, 390] width 356 height 36
click at [595, 385] on div "Perfect. I have times from 7:00am until 8:30am, and then a 9:30am, 10:00am and …" at bounding box center [641, 390] width 356 height 36
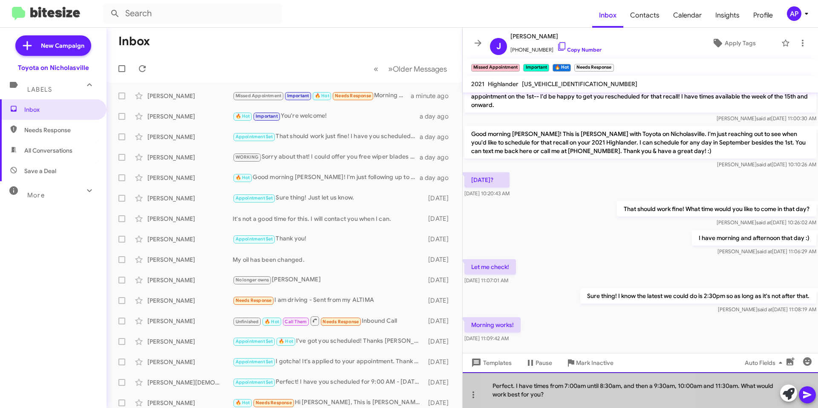
click at [595, 385] on div "Perfect. I have times from 7:00am until 8:30am, and then a 9:30am, 10:00am and …" at bounding box center [641, 390] width 356 height 36
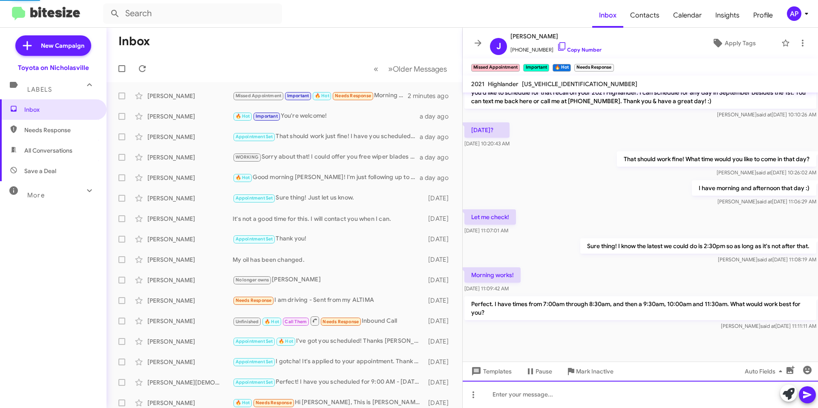
scroll to position [2270, 0]
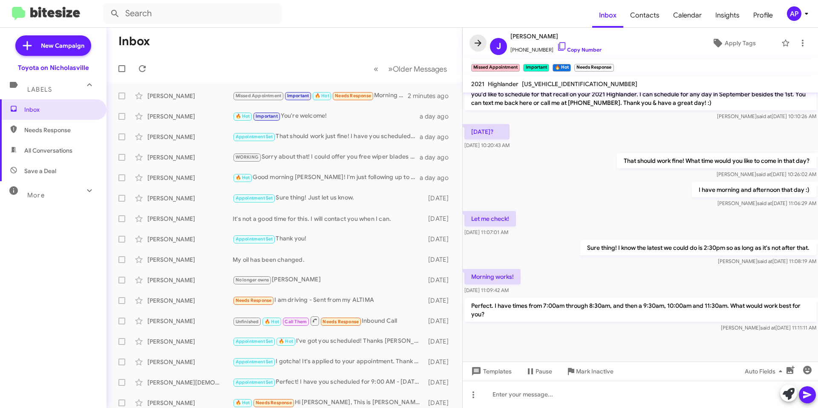
click at [477, 40] on icon at bounding box center [478, 43] width 10 height 10
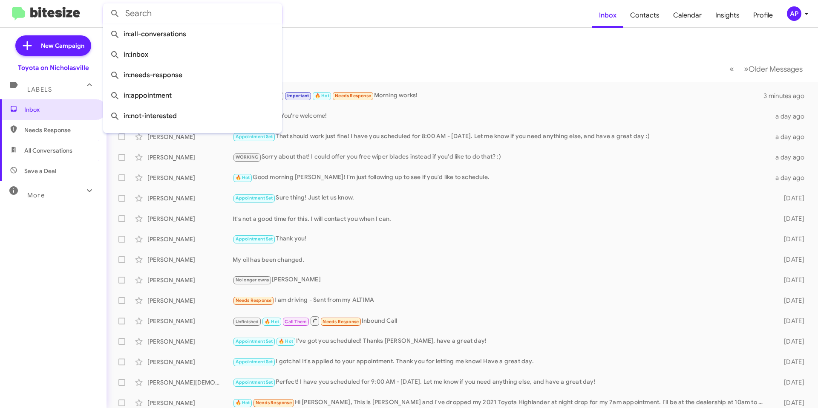
click at [149, 17] on input "text" at bounding box center [192, 13] width 179 height 20
paste input "[US_VEHICLE_IDENTIFICATION_NUMBER]"
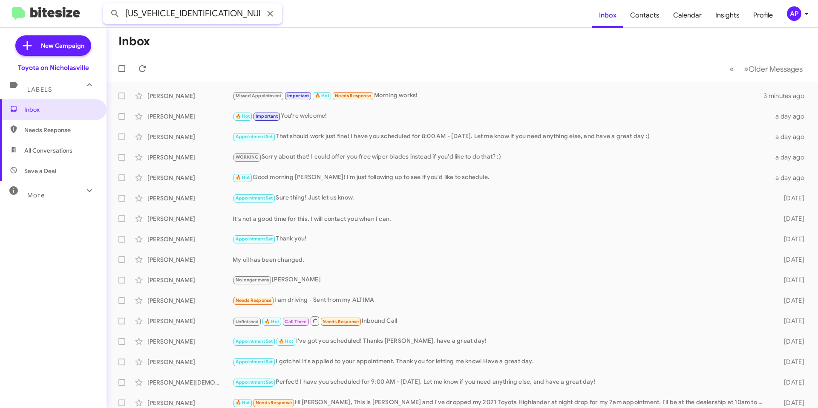
type input "[US_VEHICLE_IDENTIFICATION_NUMBER]"
click at [107, 5] on button at bounding box center [115, 13] width 17 height 17
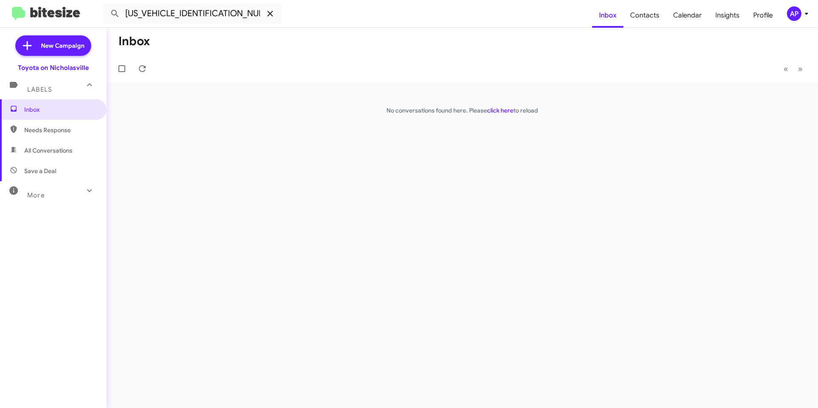
click at [269, 17] on icon at bounding box center [270, 14] width 10 height 10
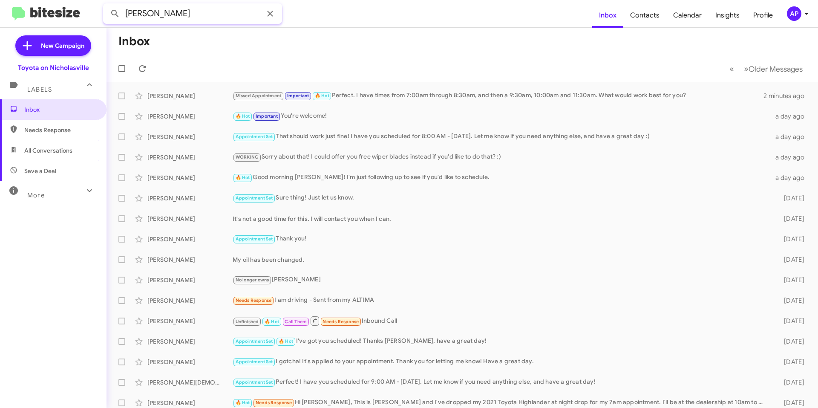
type input "[PERSON_NAME]"
click at [107, 5] on button at bounding box center [115, 13] width 17 height 17
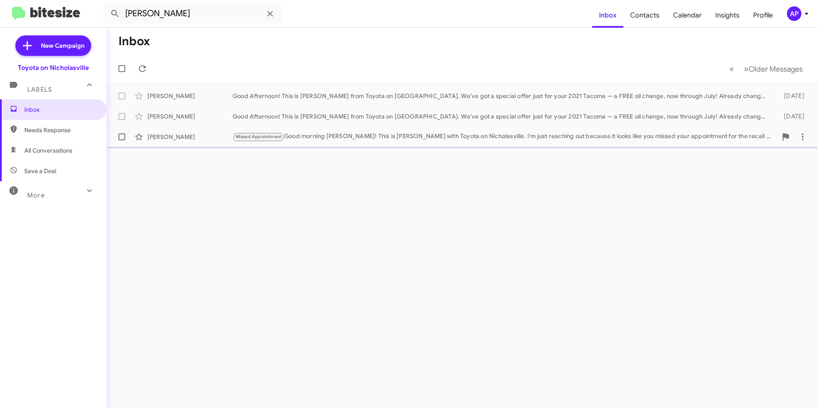
click at [405, 140] on div "Missed Appointment Good morning [PERSON_NAME]! This is [PERSON_NAME] with Toyot…" at bounding box center [505, 137] width 545 height 10
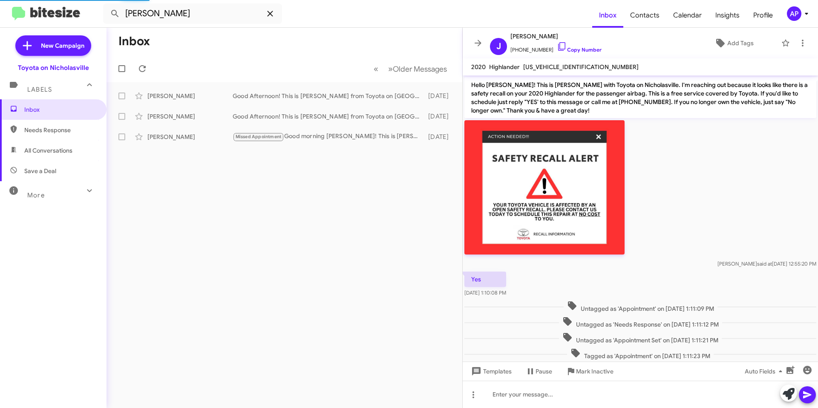
scroll to position [382, 0]
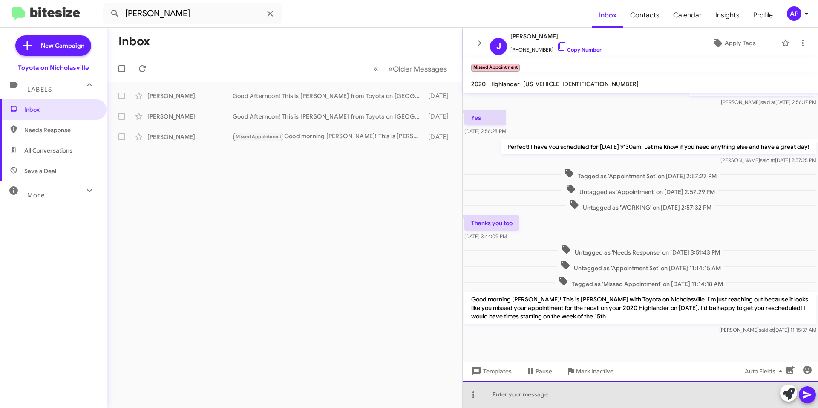
click at [619, 391] on div at bounding box center [641, 394] width 356 height 27
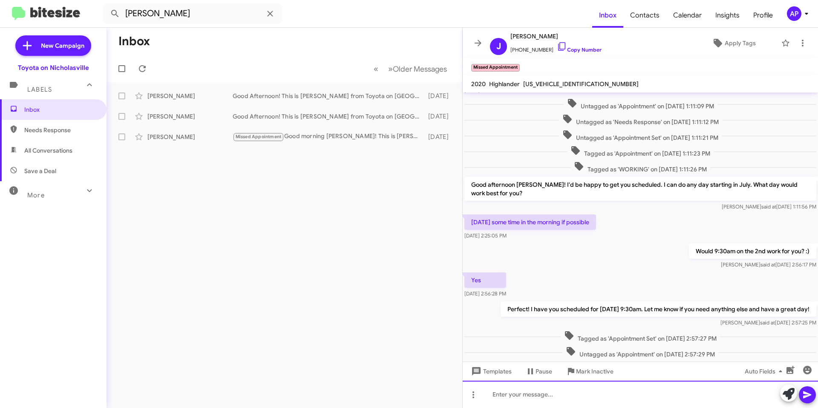
scroll to position [1108, 0]
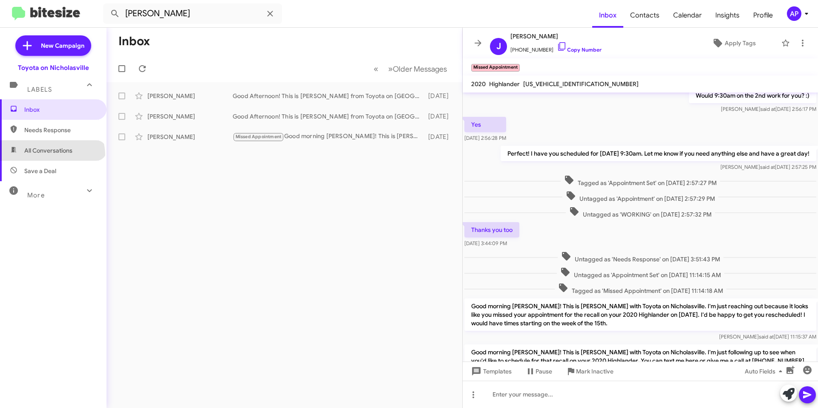
click at [52, 155] on span "All Conversations" at bounding box center [53, 150] width 107 height 20
type input "in:all-conversations"
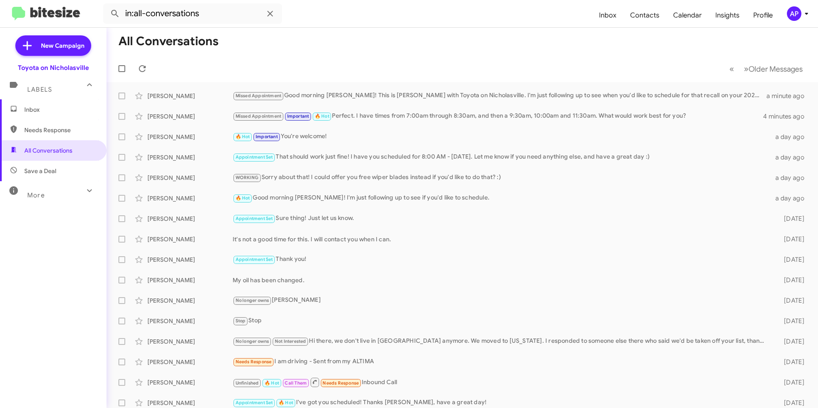
click at [55, 113] on span "Inbox" at bounding box center [60, 109] width 72 height 9
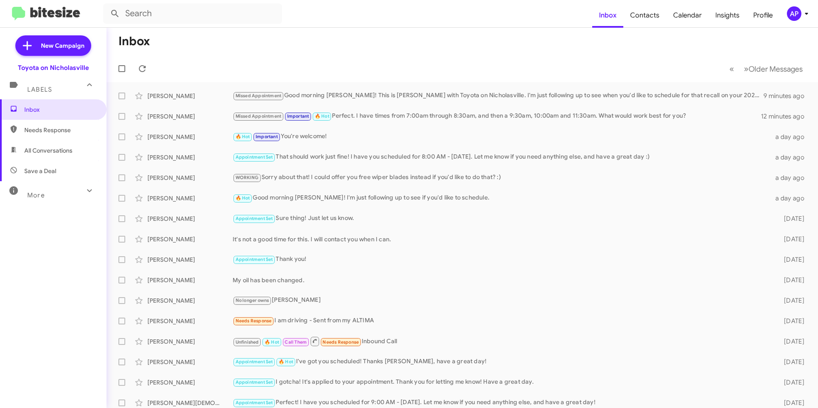
click at [49, 149] on span "All Conversations" at bounding box center [48, 150] width 48 height 9
type input "in:all-conversations"
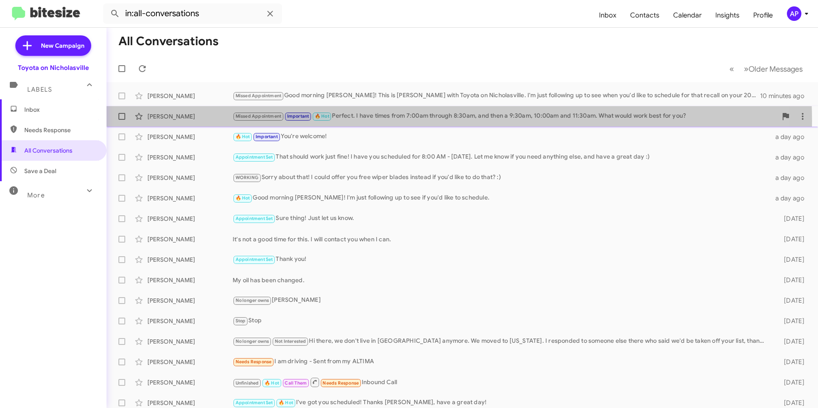
click at [422, 121] on div "Missed Appointment Important 🔥 Hot Perfect. I have times from 7:00am through 8:…" at bounding box center [505, 116] width 545 height 10
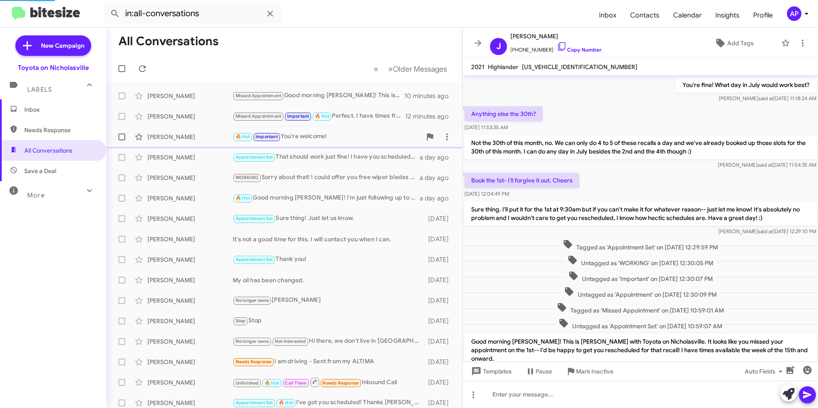
scroll to position [308, 0]
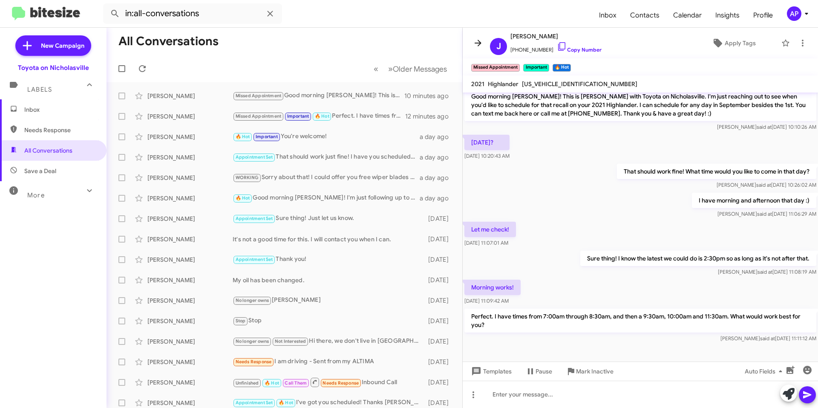
click at [474, 43] on icon at bounding box center [478, 43] width 10 height 10
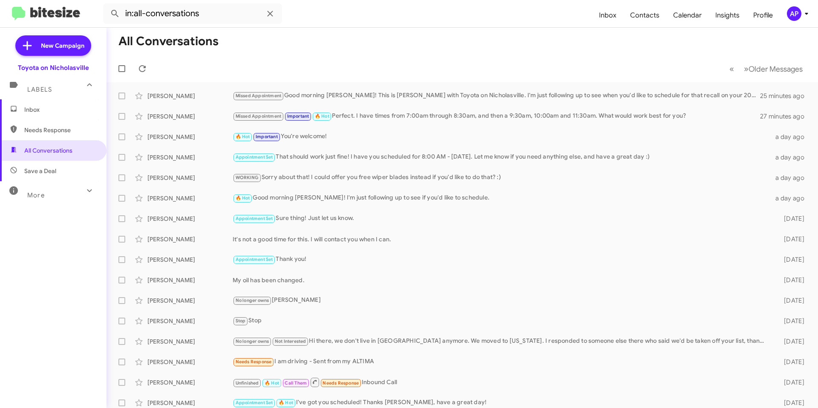
click at [46, 111] on span "Inbox" at bounding box center [60, 109] width 72 height 9
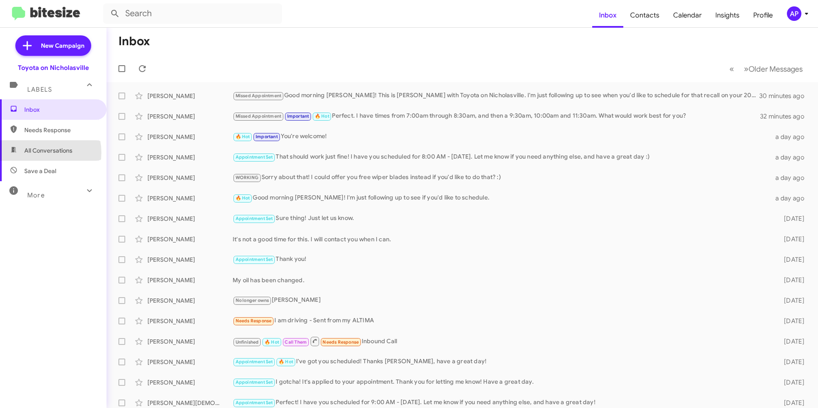
click at [38, 153] on span "All Conversations" at bounding box center [48, 150] width 48 height 9
type input "in:all-conversations"
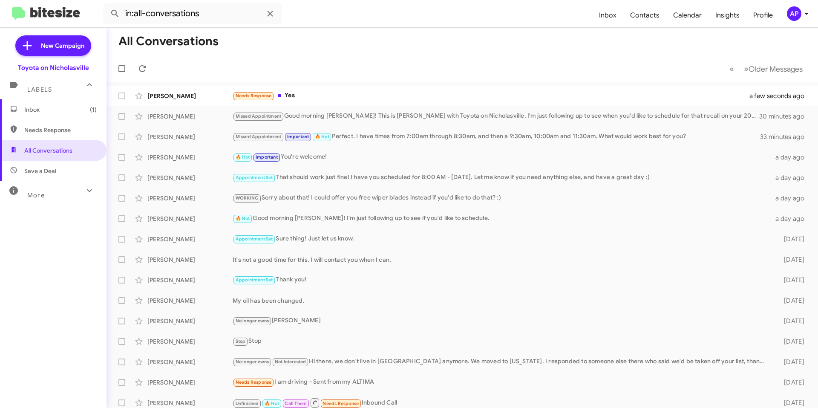
click at [373, 82] on mat-action-list "[PERSON_NAME] Needs Response Yes a few seconds ago [PERSON_NAME] Missed Appoint…" at bounding box center [463, 288] width 712 height 413
click at [373, 91] on div "Needs Response Yes" at bounding box center [505, 96] width 545 height 10
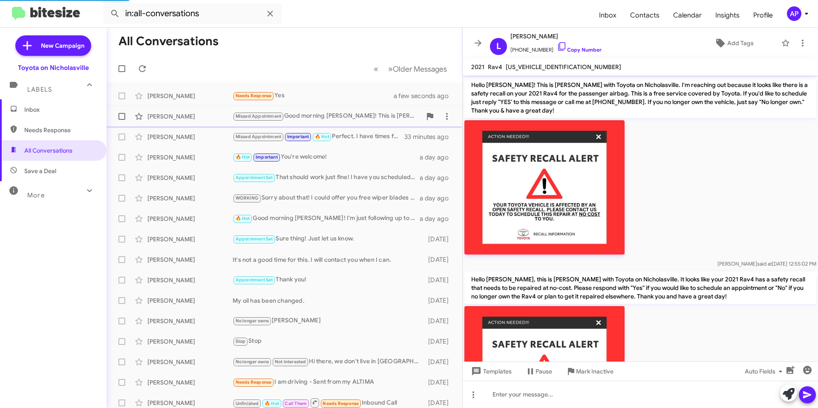
scroll to position [130, 0]
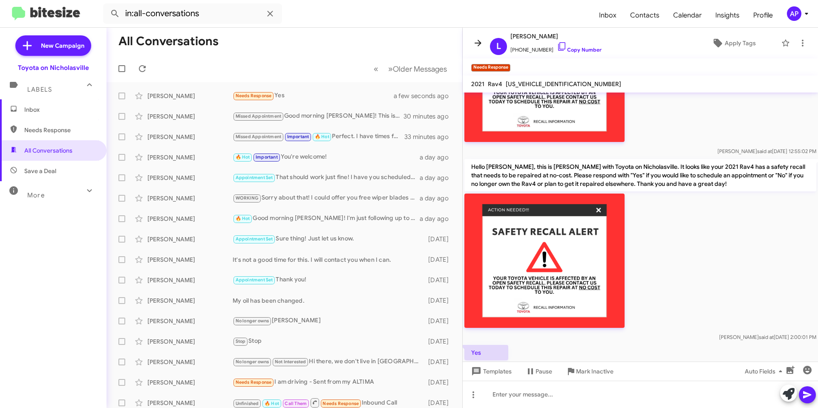
click at [472, 38] on span at bounding box center [478, 43] width 17 height 10
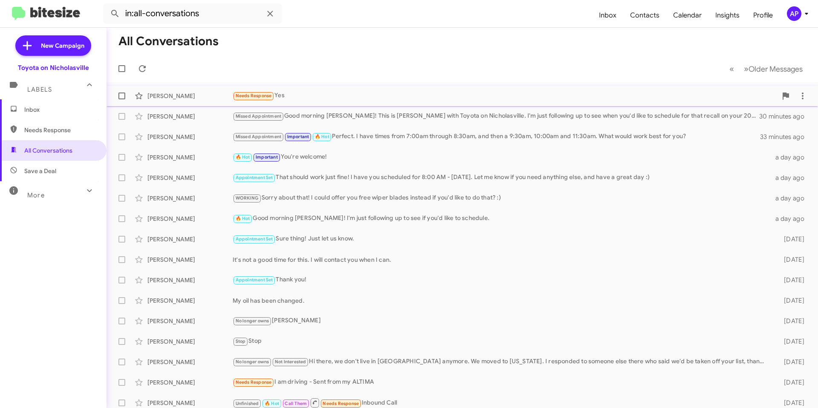
click at [124, 95] on span at bounding box center [122, 96] width 7 height 7
click at [122, 99] on input "checkbox" at bounding box center [121, 99] width 0 height 0
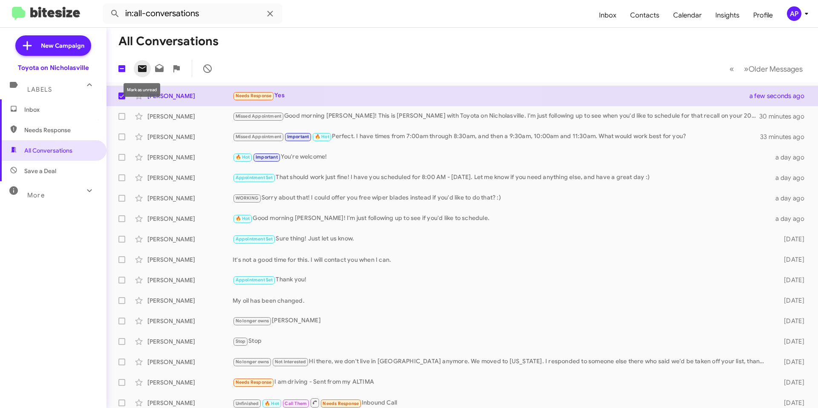
click at [139, 68] on icon at bounding box center [142, 68] width 9 height 7
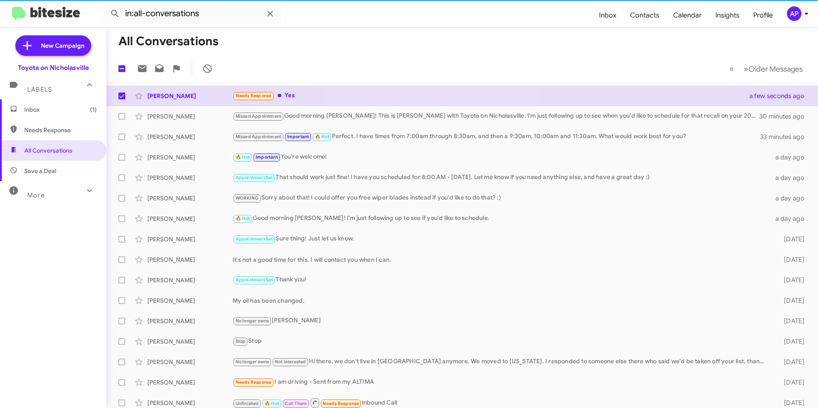
click at [319, 59] on mat-toolbar-row "1 « Previous » Next Older Messages" at bounding box center [463, 68] width 712 height 27
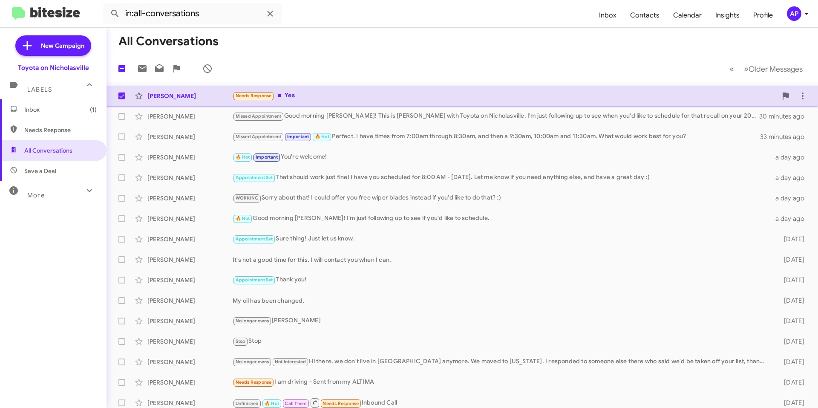
click at [121, 95] on span at bounding box center [122, 96] width 7 height 7
click at [121, 99] on input "checkbox" at bounding box center [121, 99] width 0 height 0
checkbox input "false"
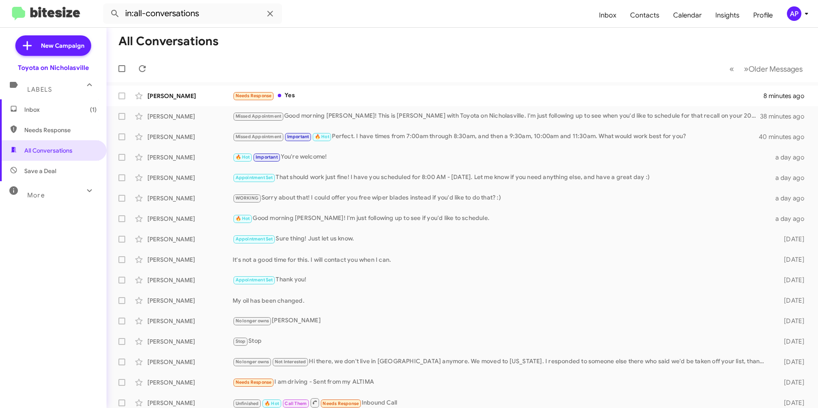
click at [57, 108] on span "Inbox (1)" at bounding box center [60, 109] width 72 height 9
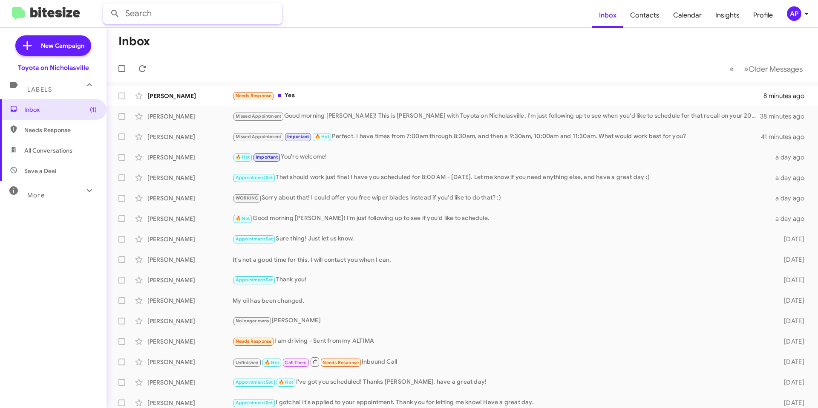
click at [168, 16] on input "text" at bounding box center [192, 13] width 179 height 20
type input "[PERSON_NAME]"
click at [107, 5] on button at bounding box center [115, 13] width 17 height 17
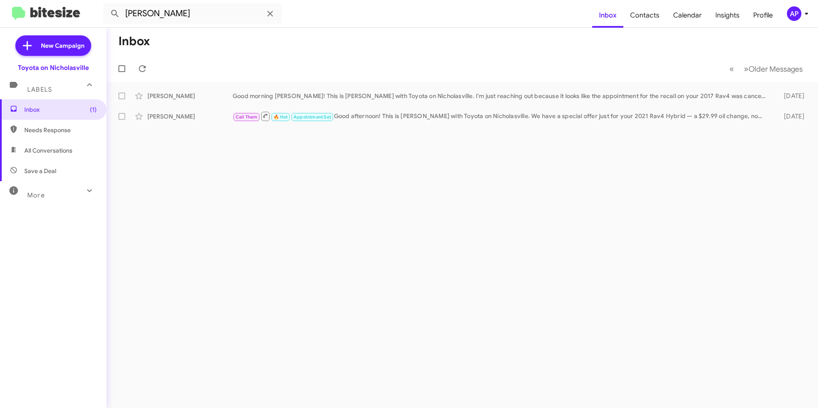
drag, startPoint x: 536, startPoint y: 217, endPoint x: 526, endPoint y: 225, distance: 12.1
click at [529, 223] on div "Inbox « Previous » Next Older Messages [PERSON_NAME] Good morning [PERSON_NAME]…" at bounding box center [463, 218] width 712 height 380
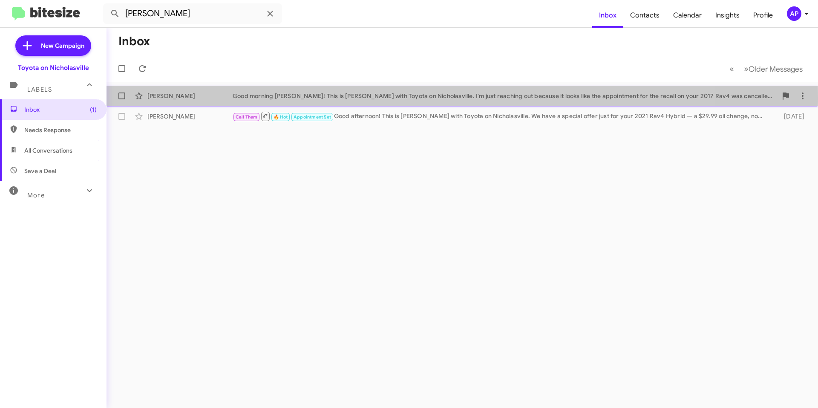
click at [388, 97] on div "Good morning [PERSON_NAME]! This is [PERSON_NAME] with Toyota on Nicholasville.…" at bounding box center [505, 96] width 545 height 9
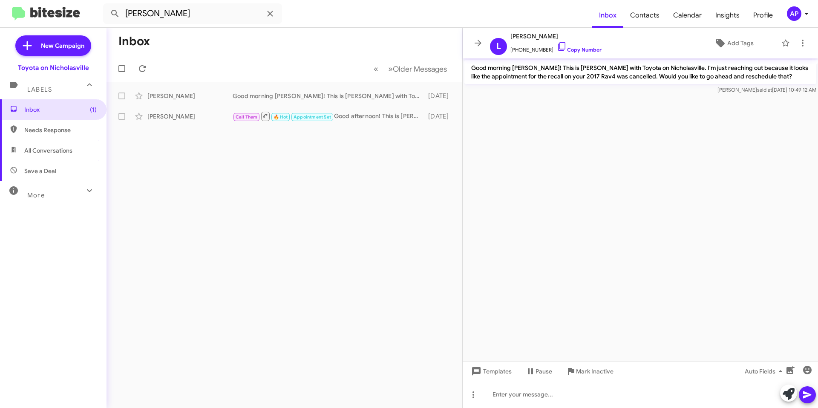
click at [281, 257] on div "Inbox « Previous » Next Older Messages [PERSON_NAME] Good morning [PERSON_NAME]…" at bounding box center [285, 218] width 356 height 380
click at [544, 392] on div at bounding box center [641, 394] width 356 height 27
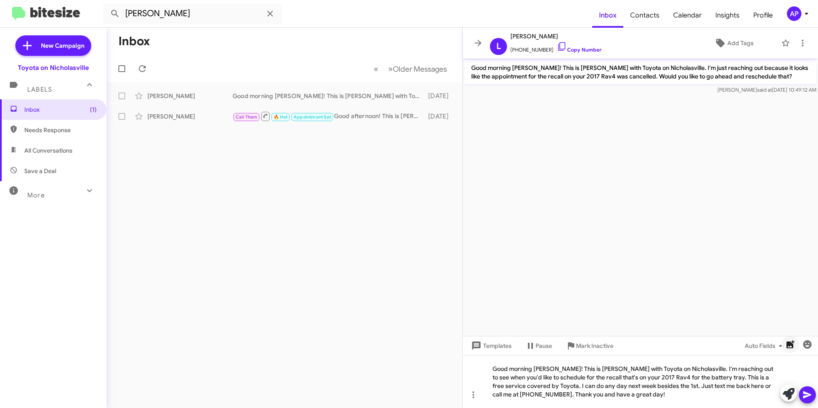
click at [792, 344] on icon "button" at bounding box center [791, 344] width 8 height 8
click at [812, 390] on span at bounding box center [808, 394] width 10 height 17
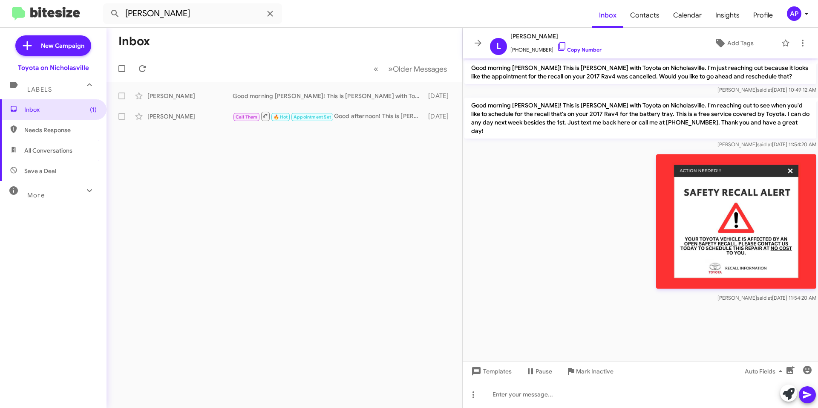
click at [50, 152] on span "All Conversations" at bounding box center [48, 150] width 48 height 9
type input "in:all-conversations"
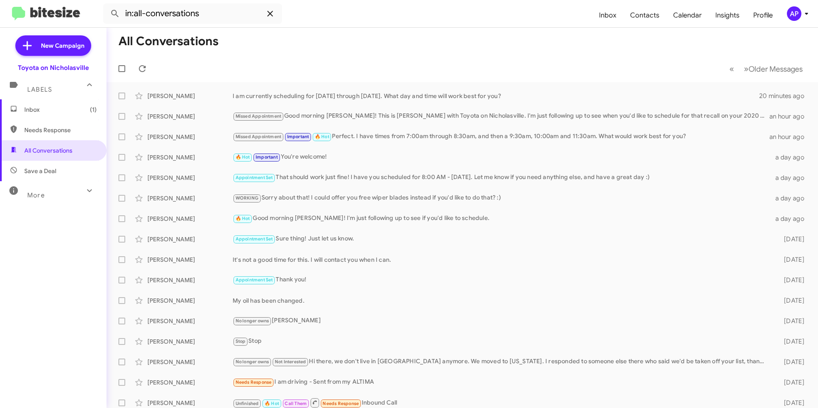
click at [269, 16] on icon at bounding box center [270, 14] width 10 height 10
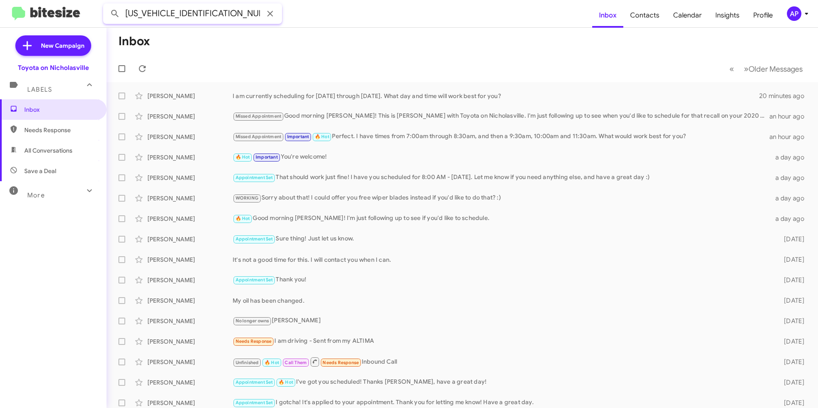
click at [107, 5] on button at bounding box center [115, 13] width 17 height 17
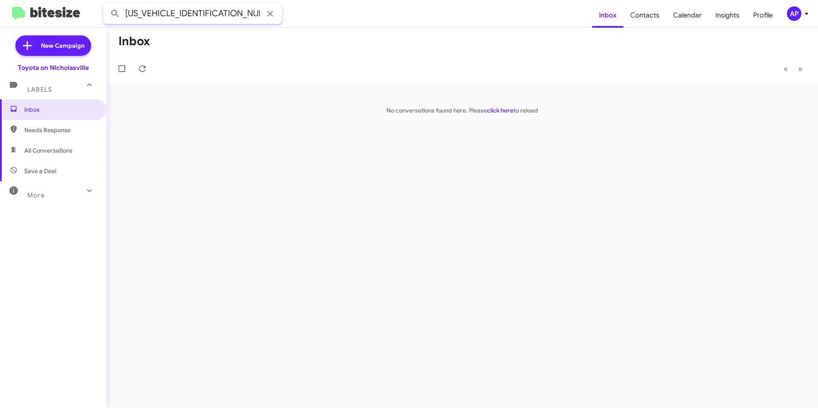
click at [236, 12] on input "[US_VEHICLE_IDENTIFICATION_NUMBER]" at bounding box center [192, 13] width 179 height 20
click at [107, 5] on button at bounding box center [115, 13] width 17 height 17
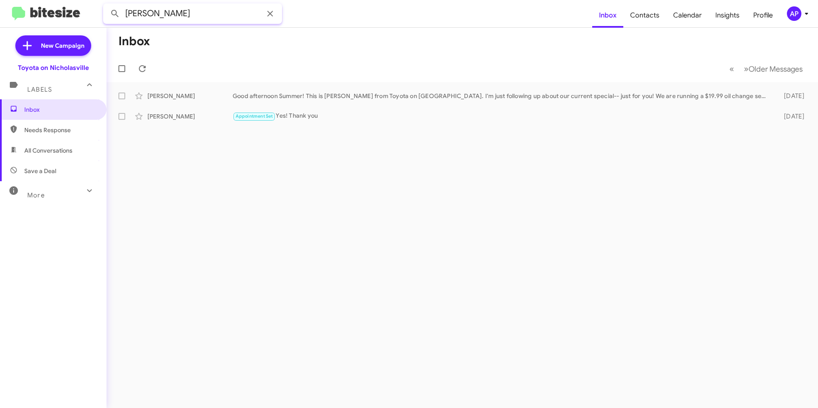
click at [217, 14] on input "[PERSON_NAME]" at bounding box center [192, 13] width 179 height 20
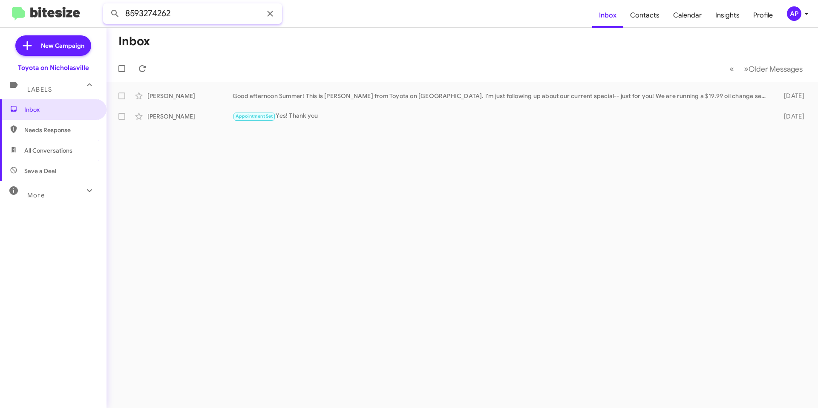
type input "8593274262"
click at [107, 5] on button at bounding box center [115, 13] width 17 height 17
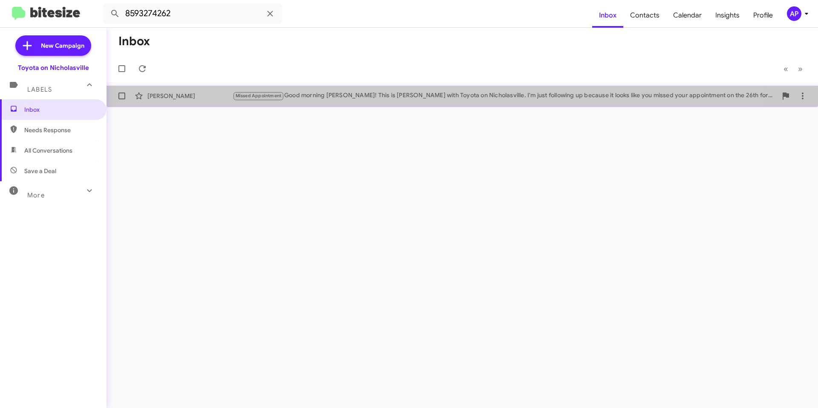
click at [359, 103] on div "[PERSON_NAME] Missed Appointment Good morning [PERSON_NAME]! This is [PERSON_NA…" at bounding box center [462, 95] width 698 height 17
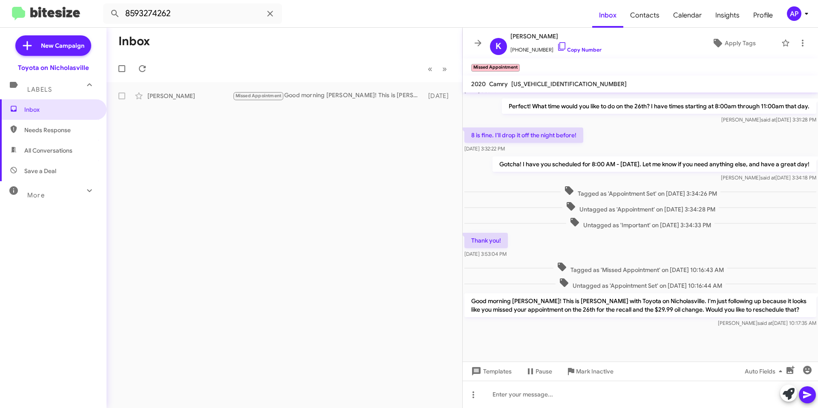
scroll to position [308, 0]
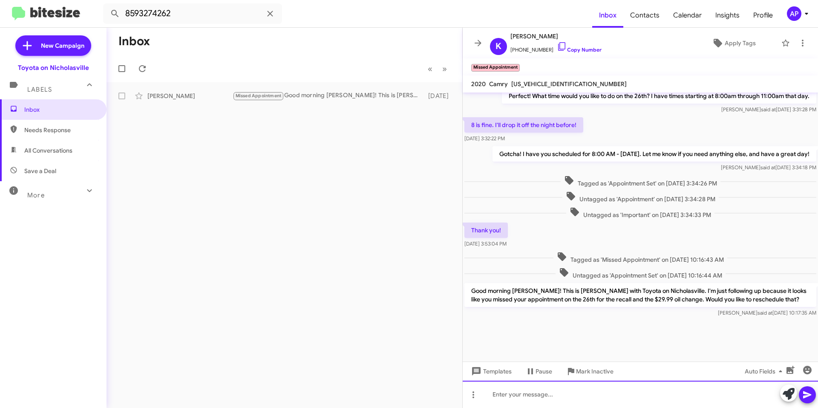
click at [533, 402] on div at bounding box center [641, 394] width 356 height 27
click at [272, 16] on icon at bounding box center [270, 14] width 6 height 6
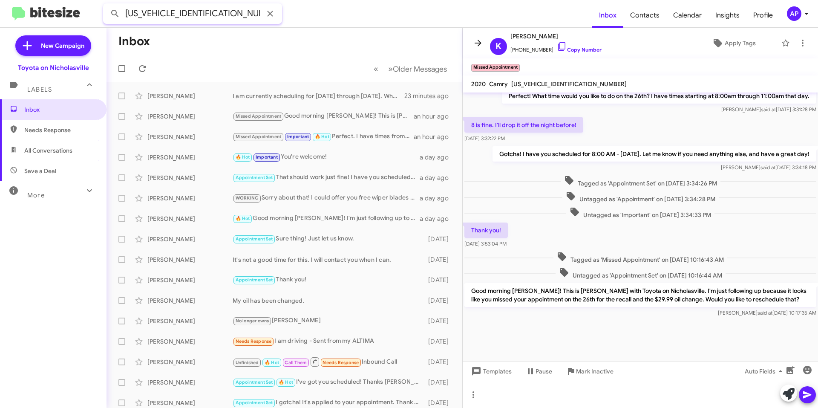
type input "[US_VEHICLE_IDENTIFICATION_NUMBER]"
click at [471, 40] on span at bounding box center [478, 43] width 17 height 10
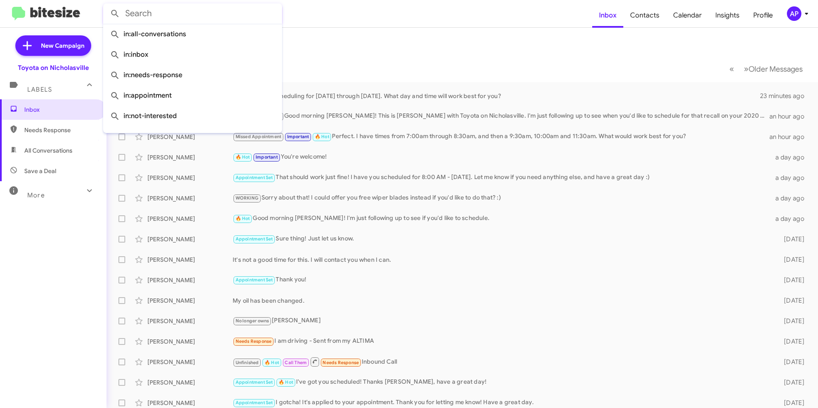
click at [205, 16] on input "text" at bounding box center [192, 13] width 179 height 20
paste input "[US_VEHICLE_IDENTIFICATION_NUMBER]"
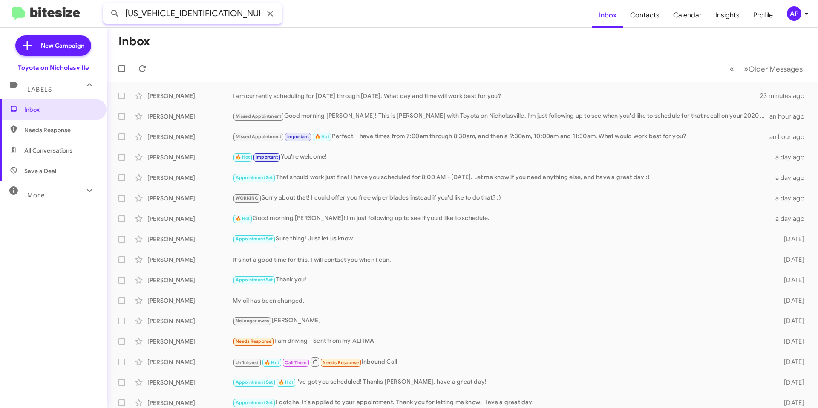
click at [107, 5] on button at bounding box center [115, 13] width 17 height 17
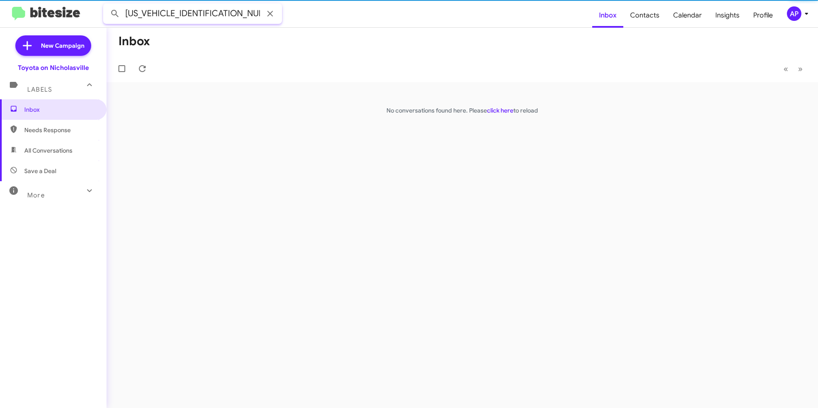
click at [233, 20] on input "[US_VEHICLE_IDENTIFICATION_NUMBER]" at bounding box center [192, 13] width 179 height 20
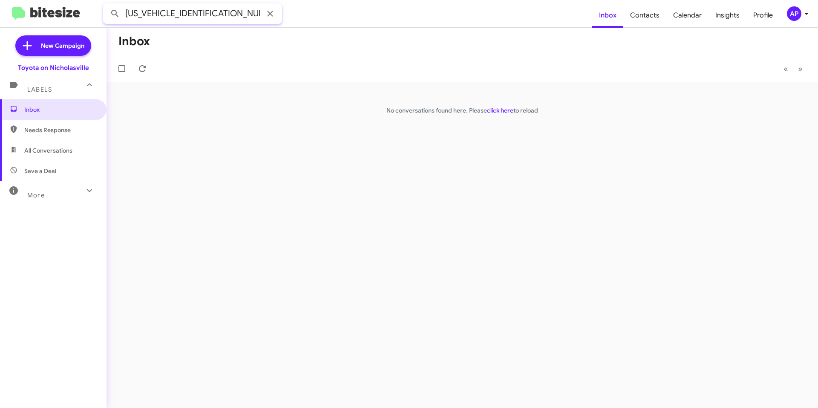
click at [233, 20] on input "[US_VEHICLE_IDENTIFICATION_NUMBER]" at bounding box center [192, 13] width 179 height 20
type input "[PERSON_NAME]"
click at [107, 5] on button at bounding box center [115, 13] width 17 height 17
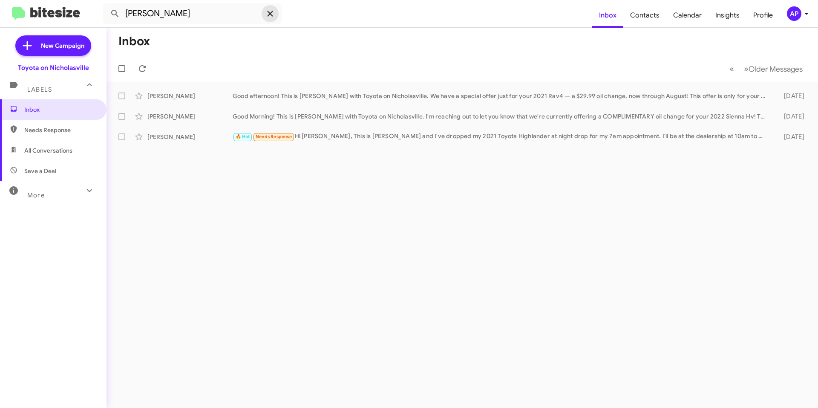
click at [268, 14] on icon at bounding box center [270, 14] width 10 height 10
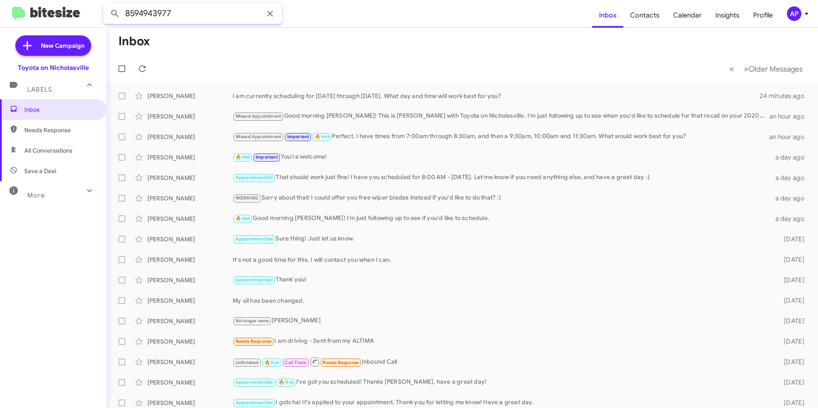
type input "8594943977"
click at [107, 5] on button at bounding box center [115, 13] width 17 height 17
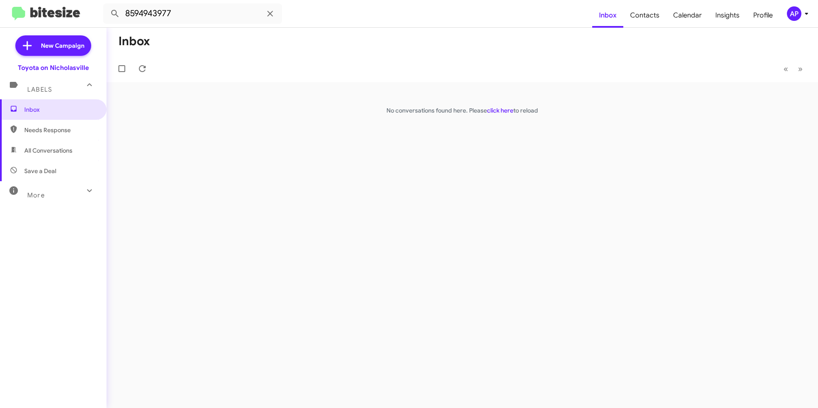
click at [252, 55] on mat-toolbar-row "Inbox" at bounding box center [463, 41] width 712 height 27
click at [75, 107] on span "Inbox" at bounding box center [60, 109] width 72 height 9
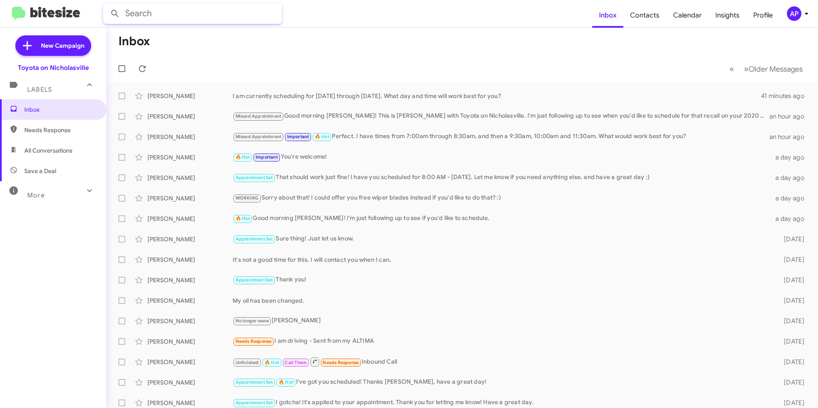
click at [242, 17] on input "text" at bounding box center [192, 13] width 179 height 20
click at [107, 5] on button at bounding box center [115, 13] width 17 height 17
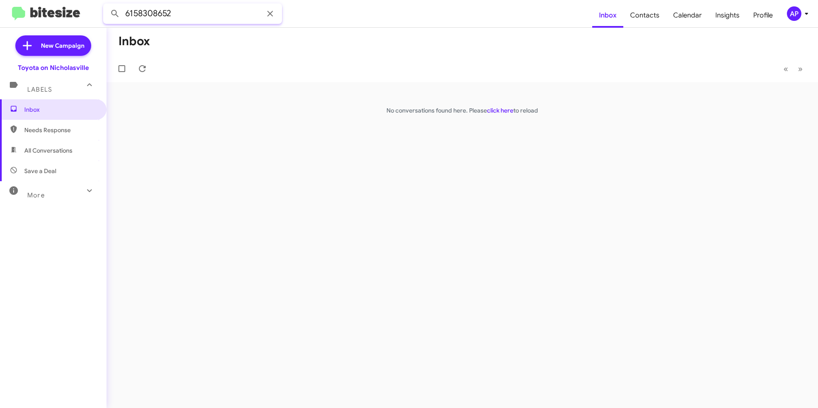
click at [224, 16] on input "6158308652" at bounding box center [192, 13] width 179 height 20
click at [107, 5] on button at bounding box center [115, 13] width 17 height 17
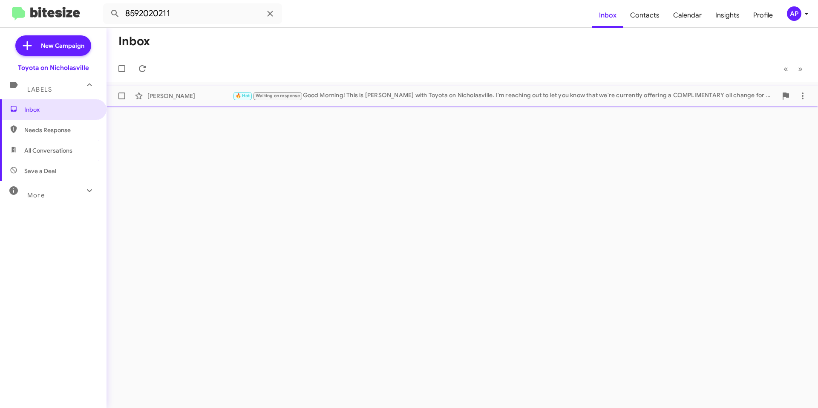
click at [370, 100] on div "🔥 Hot Waiting on response Good Morning! This is [PERSON_NAME] with Toyota on Ni…" at bounding box center [505, 96] width 545 height 10
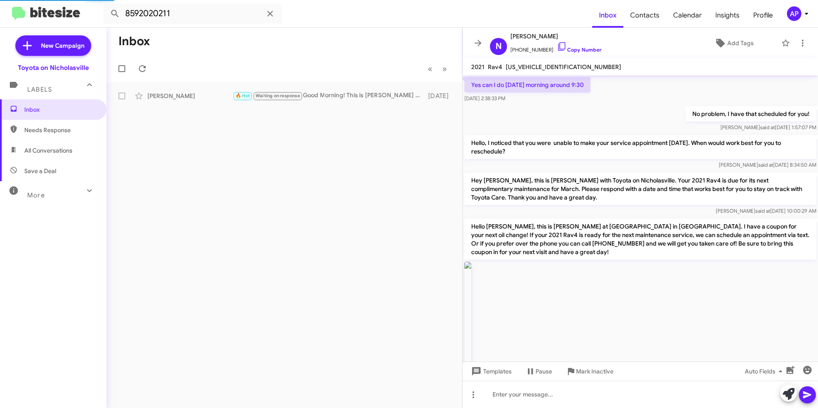
scroll to position [1282, 0]
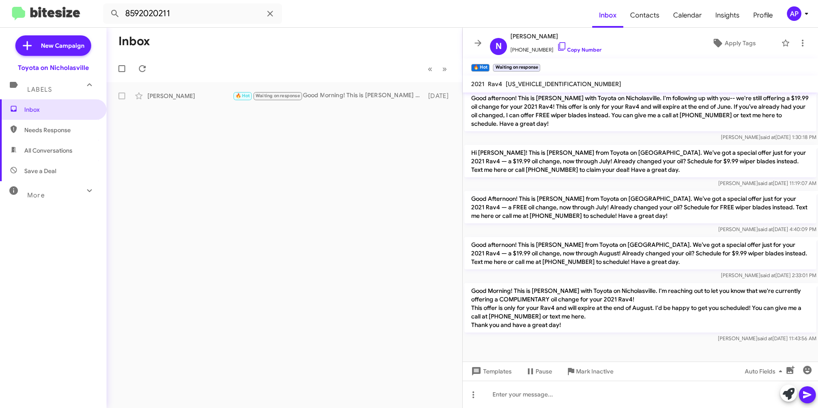
click at [49, 150] on span "All Conversations" at bounding box center [48, 150] width 48 height 9
type input "in:all-conversations"
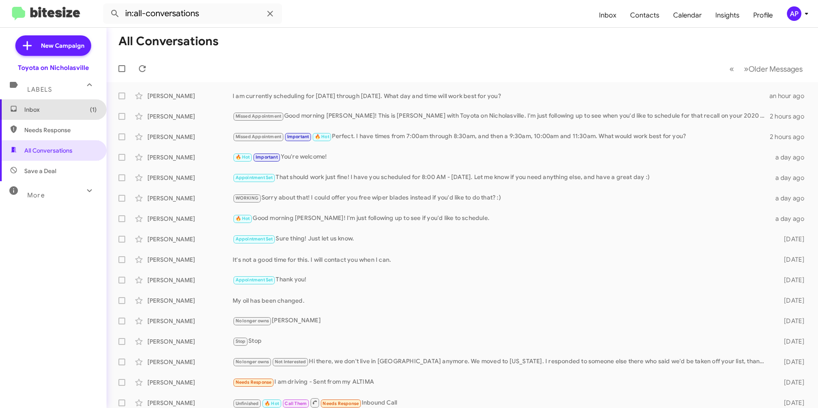
click at [66, 110] on span "Inbox (1)" at bounding box center [60, 109] width 72 height 9
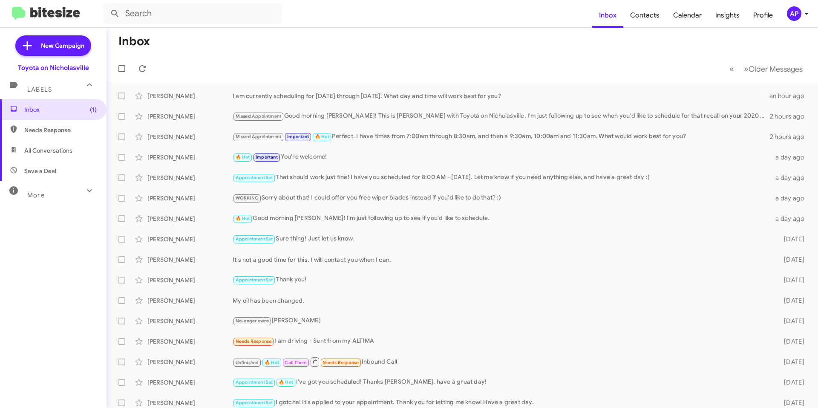
click at [280, 42] on mat-toolbar-row "Inbox" at bounding box center [463, 41] width 712 height 27
click at [73, 155] on span "All Conversations" at bounding box center [53, 150] width 107 height 20
type input "in:all-conversations"
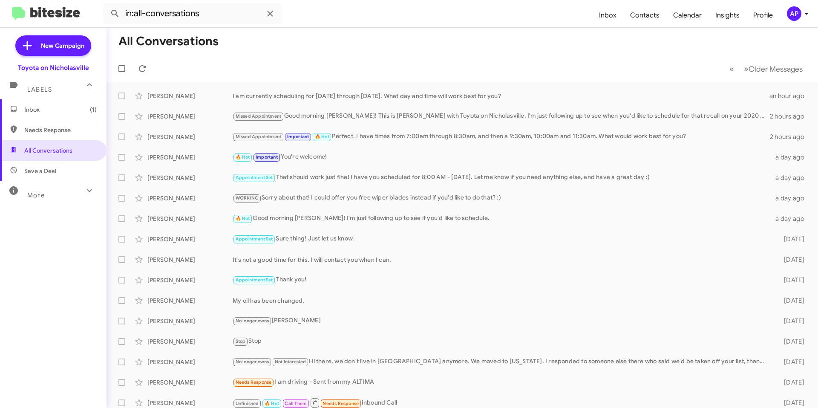
click at [83, 110] on span "Inbox (1)" at bounding box center [60, 109] width 72 height 9
